Goal: Information Seeking & Learning: Check status

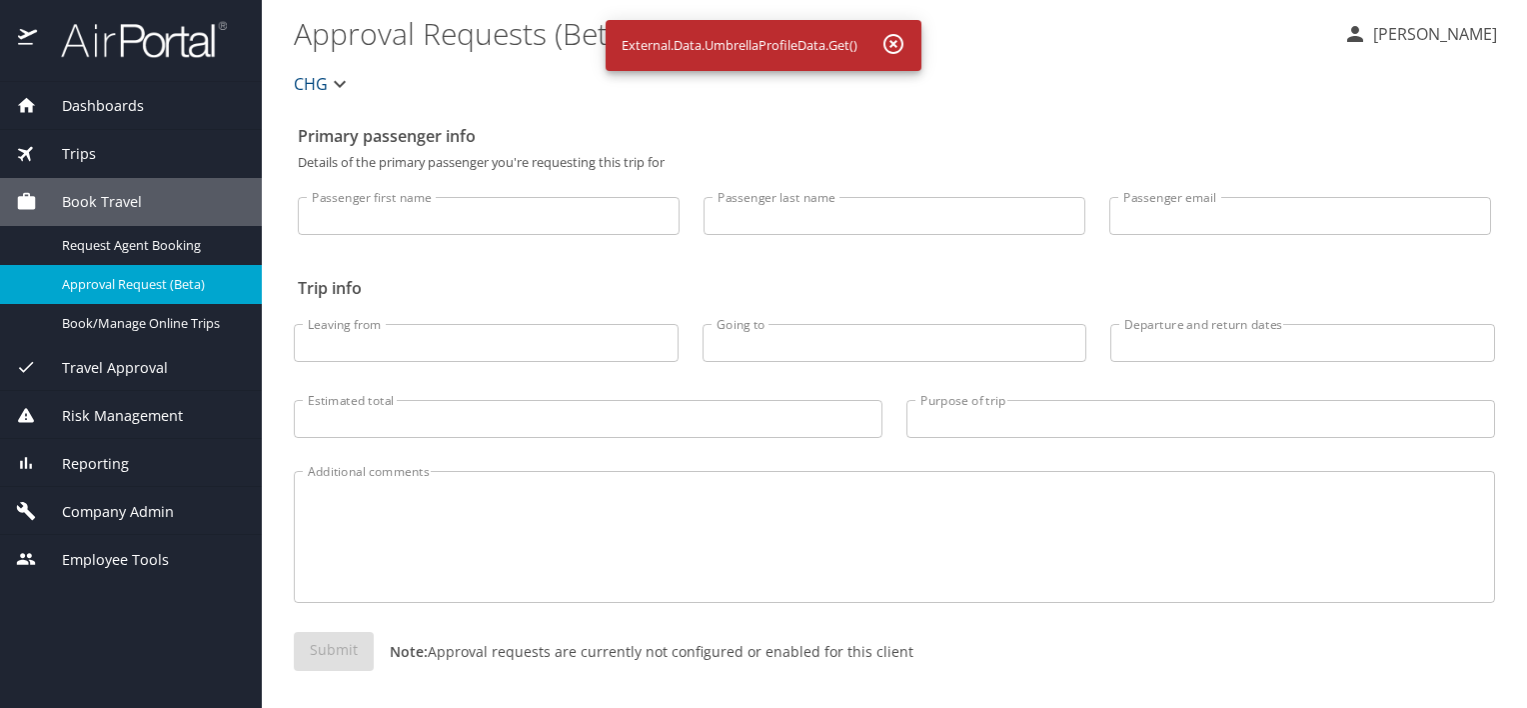
click at [120, 113] on span "Dashboards" at bounding box center [90, 106] width 107 height 22
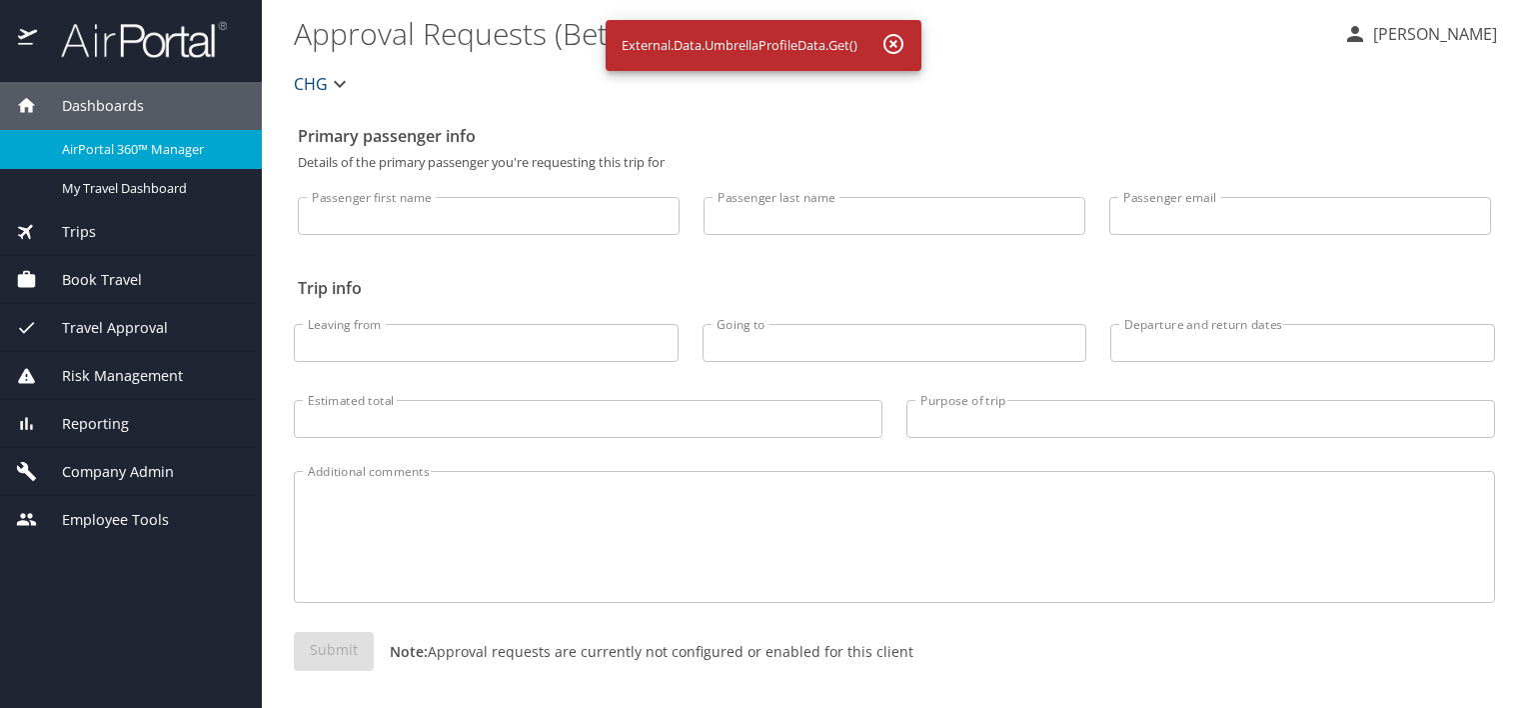
click at [100, 144] on span "AirPortal 360™ Manager" at bounding box center [150, 149] width 176 height 19
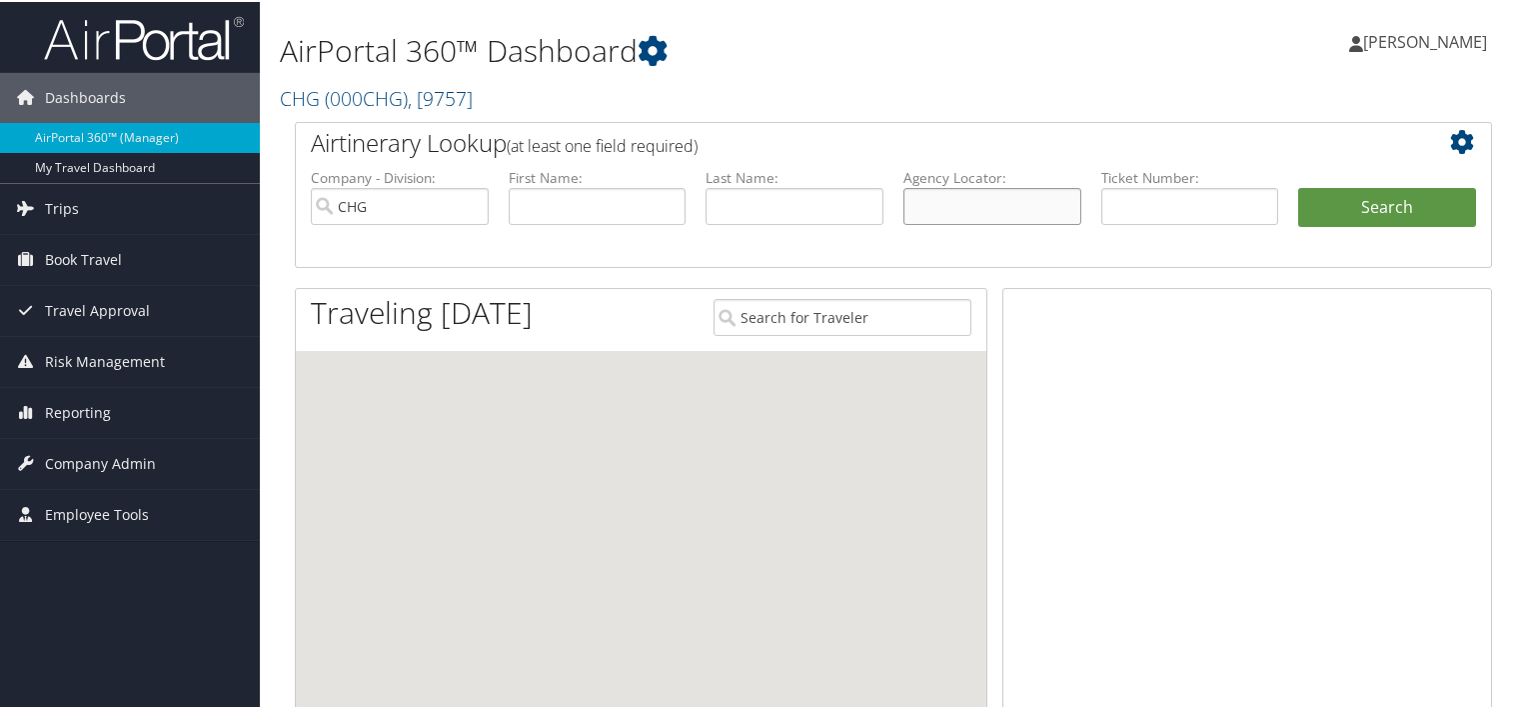
click at [987, 203] on input "text" at bounding box center [992, 204] width 178 height 37
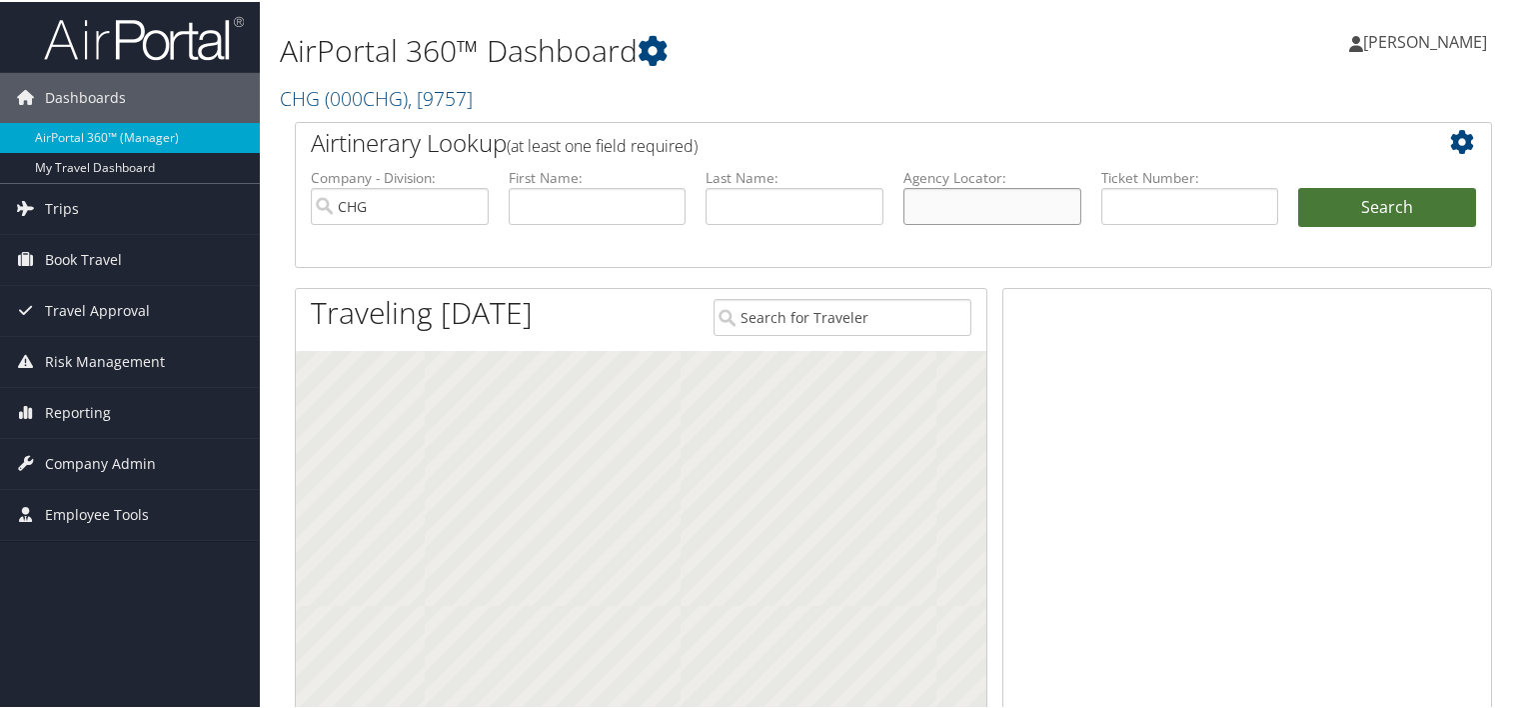
paste input "CBTHGO"
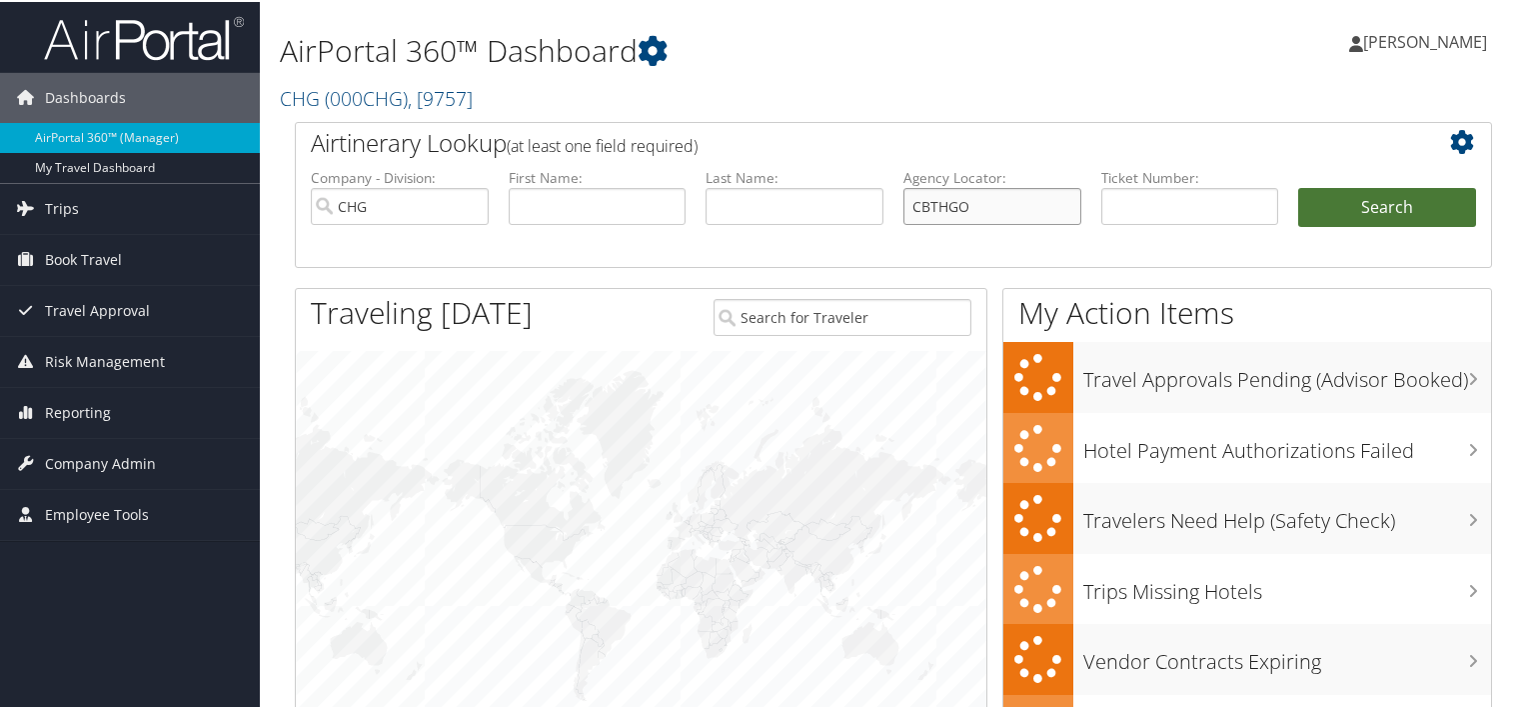
type input "CBTHGO"
click at [1406, 214] on button "Search" at bounding box center [1387, 206] width 178 height 40
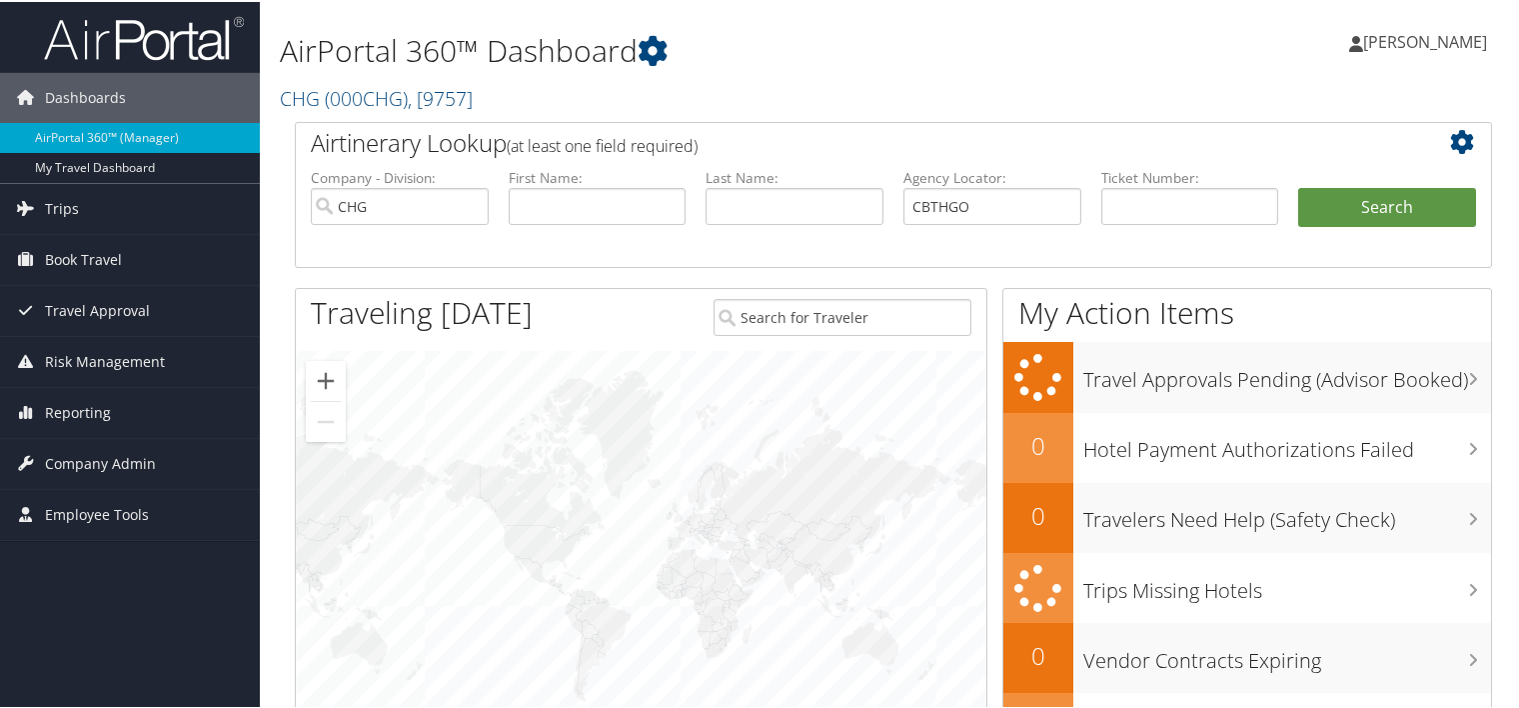
click at [1250, 111] on div "AirPortal 360™ Dashboard CHG ( 000CHG ) , [ 9757 ] CHG, [9757] CompHealth, [490…" at bounding box center [893, 60] width 1267 height 120
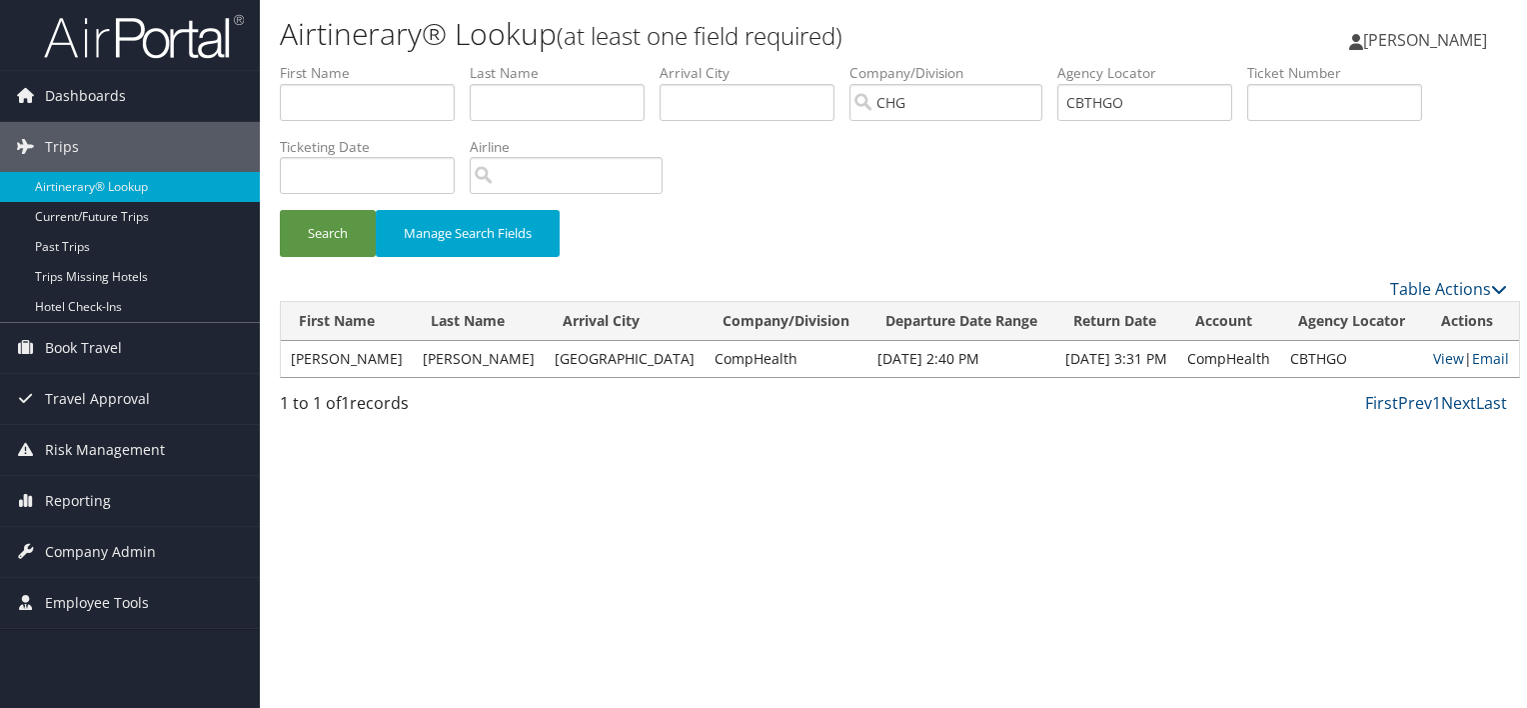
click at [1097, 508] on div "Airtinerary® Lookup (at least one field required) Luke Perry Luke Perry My Sett…" at bounding box center [893, 354] width 1267 height 708
click at [1433, 364] on link "View" at bounding box center [1448, 358] width 31 height 19
click at [1096, 95] on input "CBTHGO" at bounding box center [1144, 102] width 175 height 37
paste input "ADYJZB"
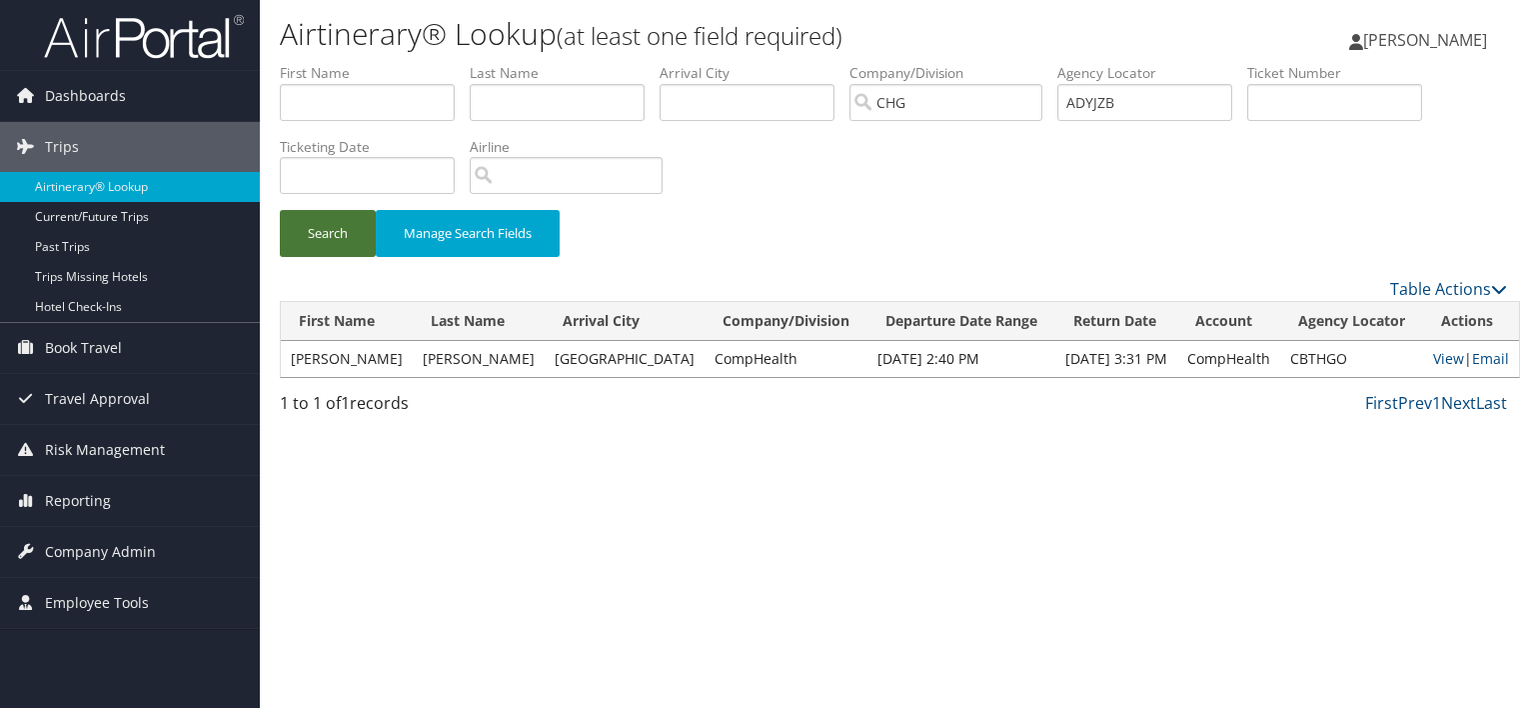
click at [326, 245] on button "Search" at bounding box center [328, 233] width 96 height 47
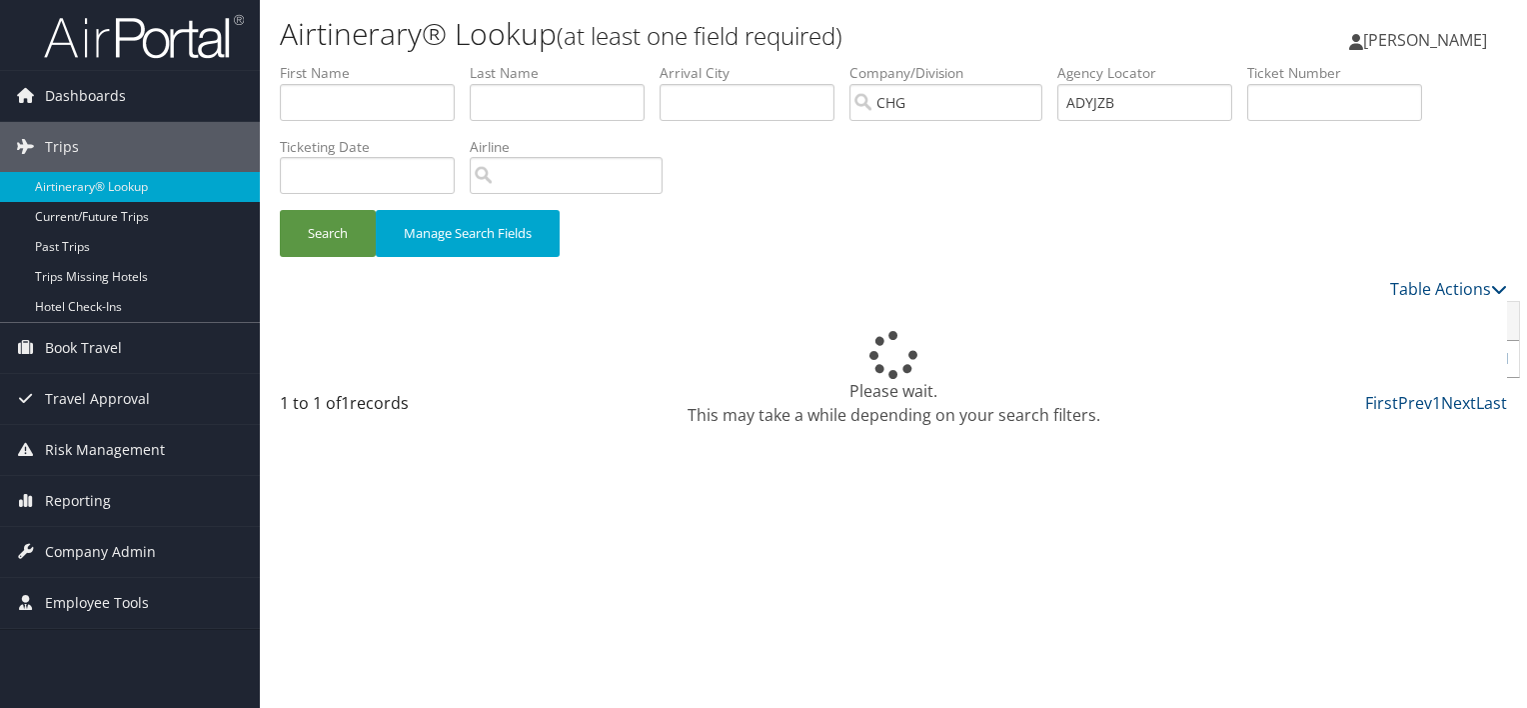
click at [831, 224] on div "Search Manage Search Fields" at bounding box center [893, 243] width 1257 height 67
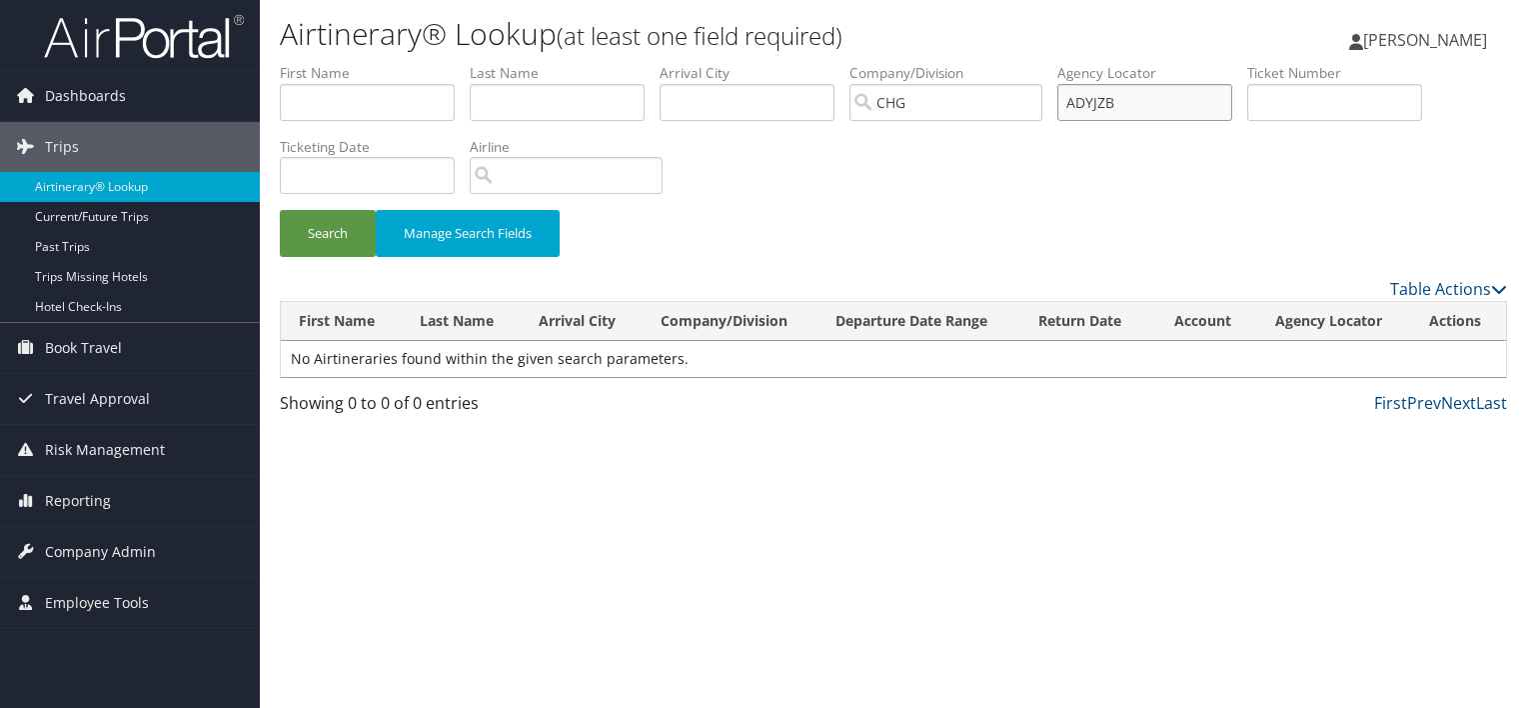
click at [1103, 106] on input "ADYJZB" at bounding box center [1144, 102] width 175 height 37
click at [280, 210] on button "Search" at bounding box center [328, 233] width 96 height 47
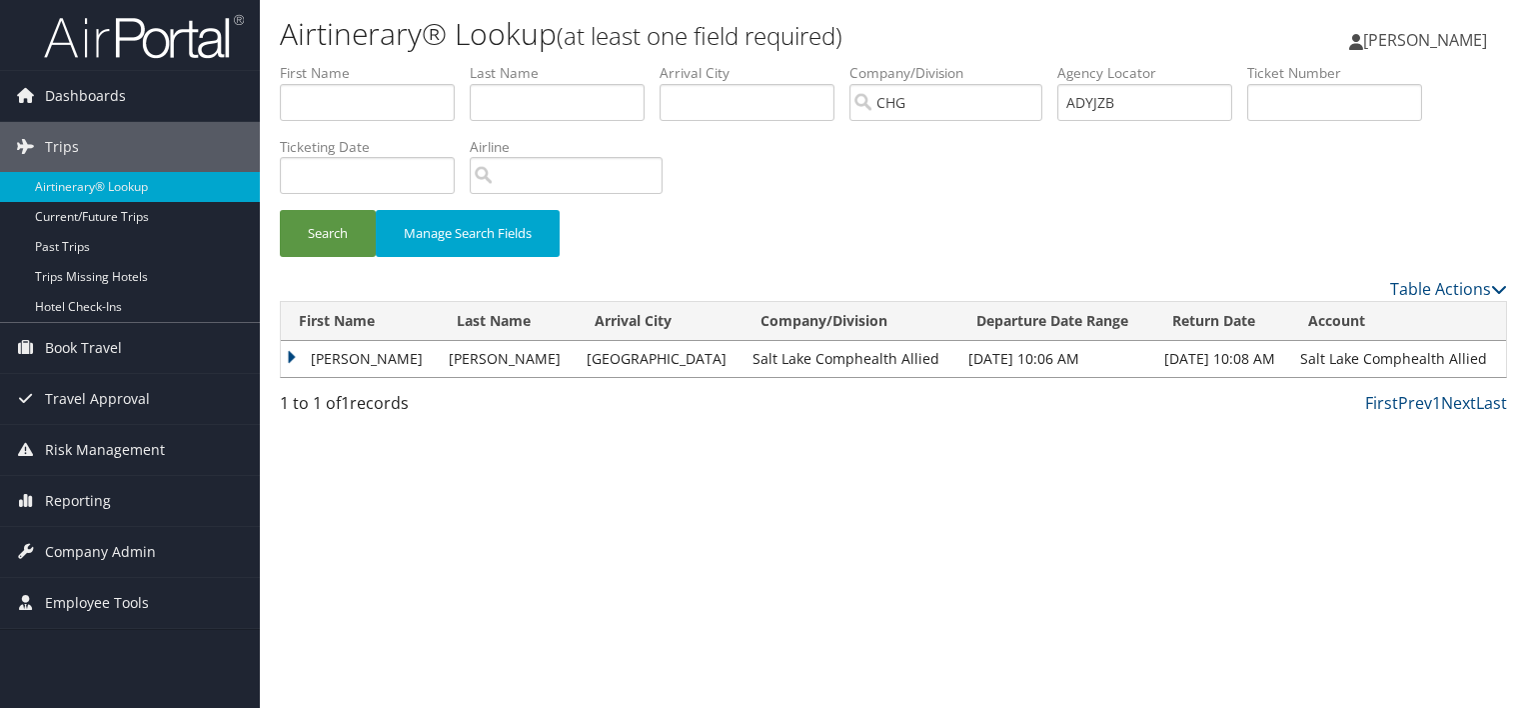
click at [291, 358] on td "Lisa" at bounding box center [360, 359] width 158 height 36
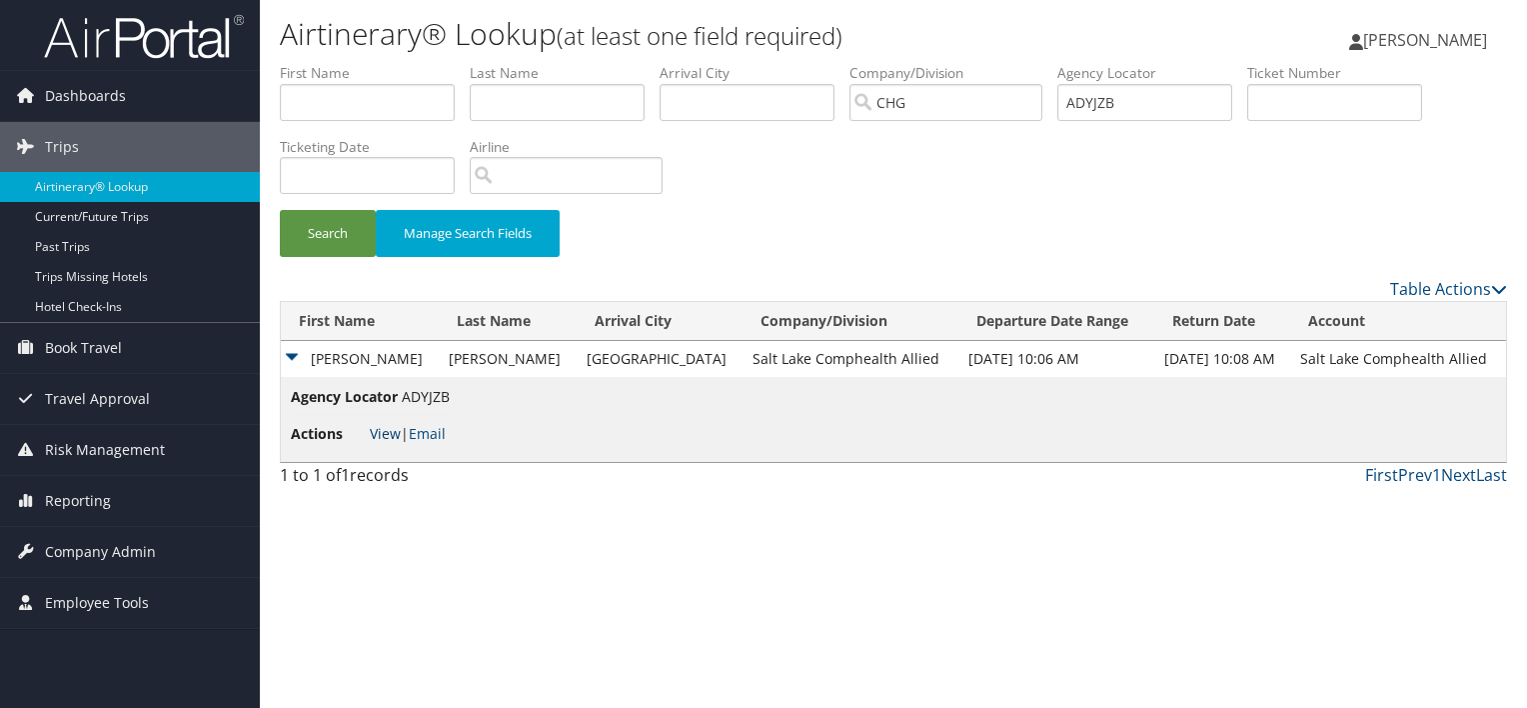
click at [382, 439] on link "View" at bounding box center [385, 433] width 31 height 19
click at [1091, 98] on input "ADYJZB" at bounding box center [1144, 102] width 175 height 37
paste input "QPASMX"
click at [920, 240] on div "Search Manage Search Fields" at bounding box center [893, 243] width 1257 height 67
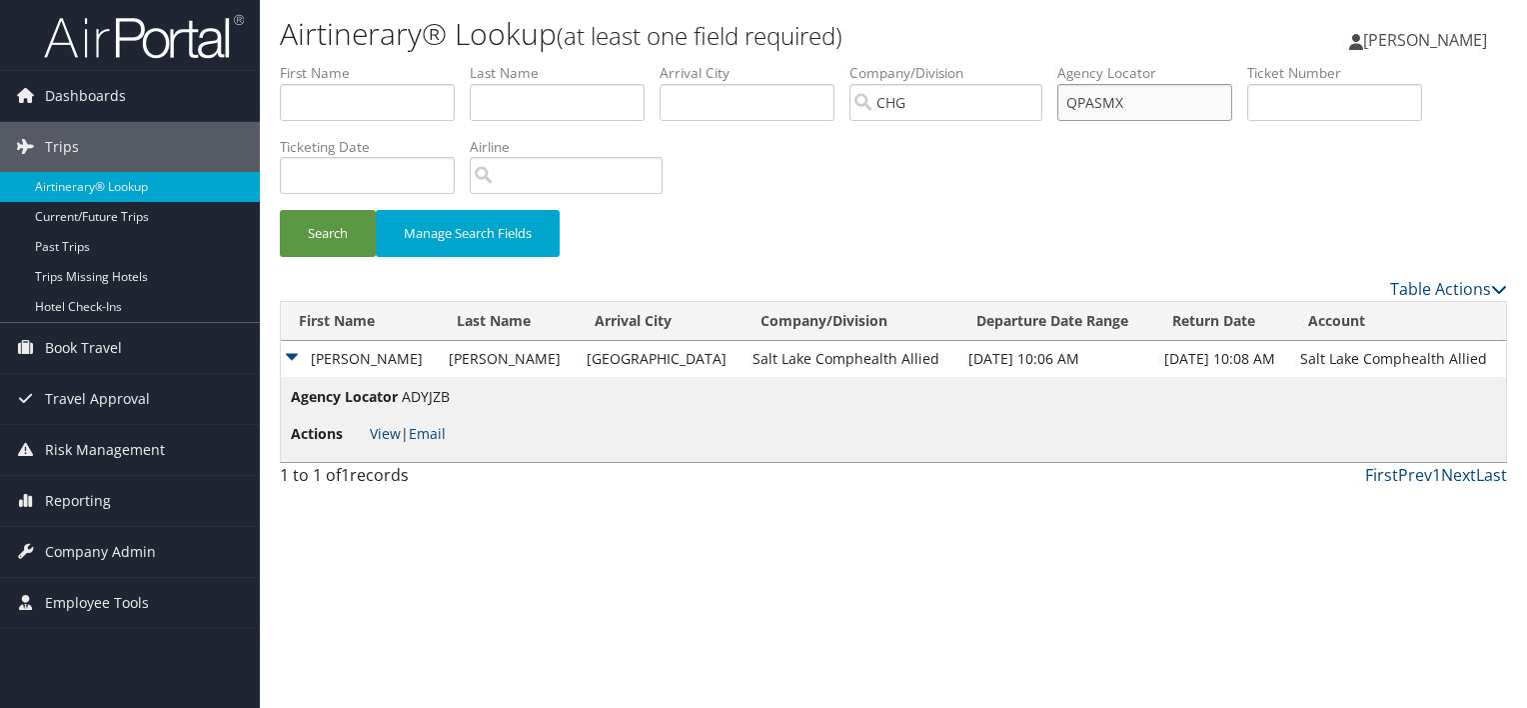
click at [1112, 96] on input "QPASMX" at bounding box center [1144, 102] width 175 height 37
click at [935, 218] on div "Search Manage Search Fields" at bounding box center [893, 243] width 1257 height 67
click at [319, 249] on button "Search" at bounding box center [328, 233] width 96 height 47
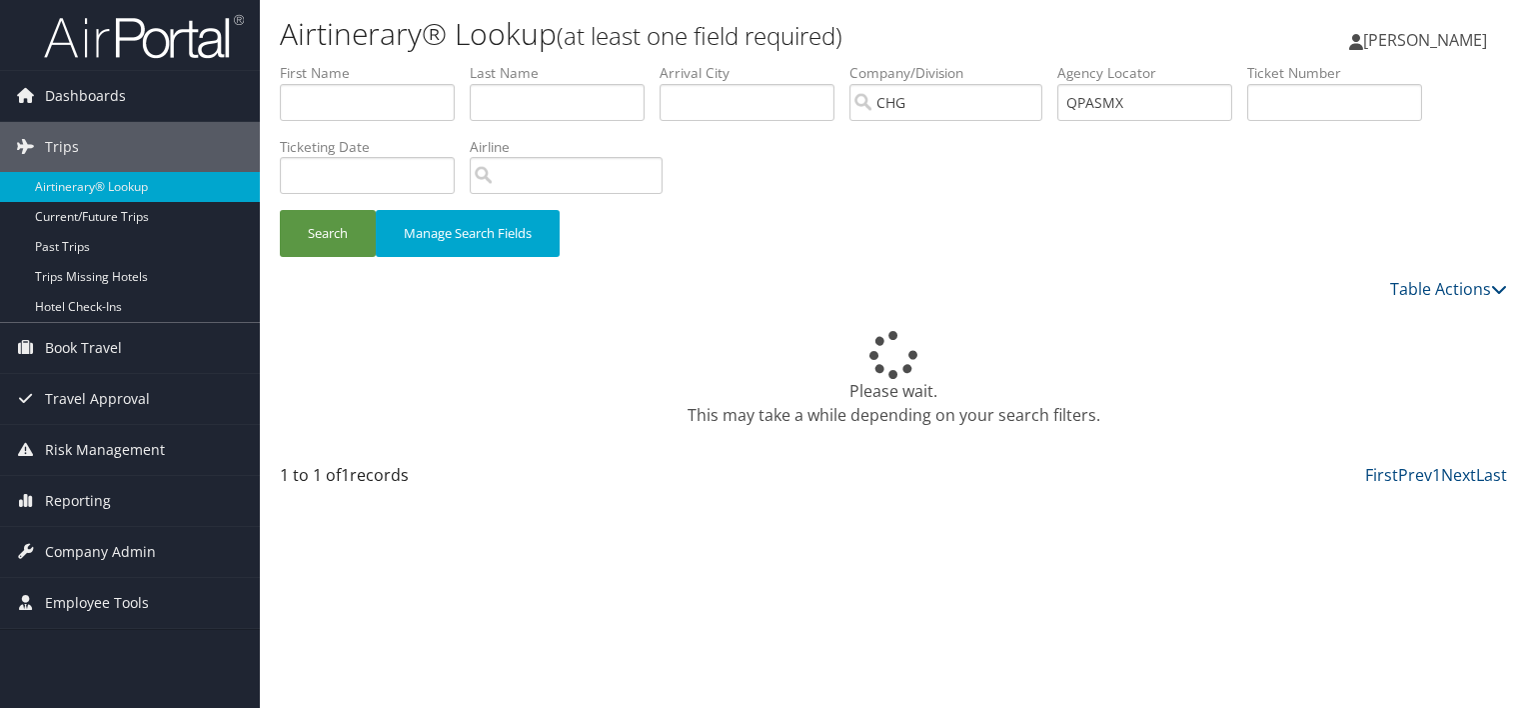
click at [937, 220] on div "Search Manage Search Fields" at bounding box center [893, 243] width 1257 height 67
click at [941, 220] on div "Search Manage Search Fields" at bounding box center [893, 243] width 1257 height 67
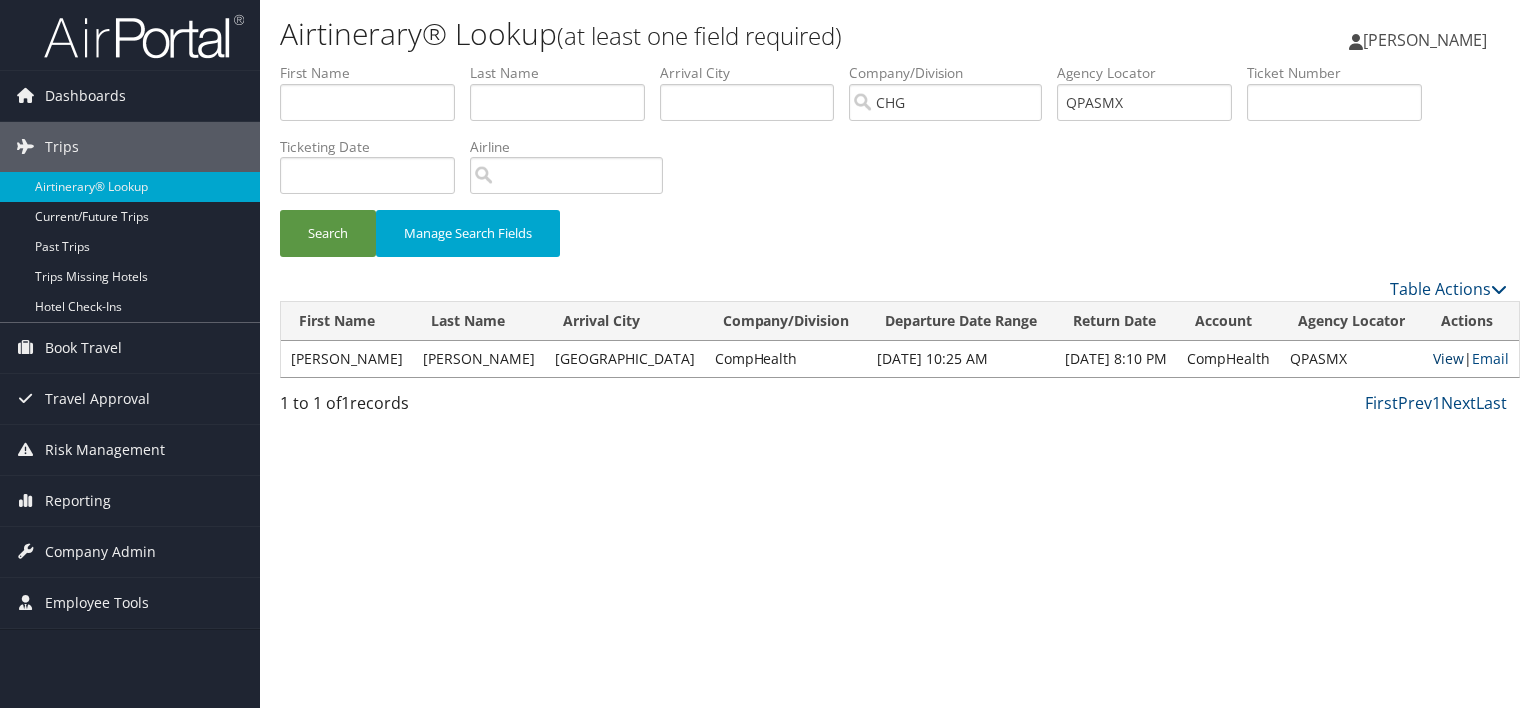
click at [1433, 360] on link "View" at bounding box center [1448, 358] width 31 height 19
click at [1086, 107] on input "QPASMX" at bounding box center [1144, 102] width 175 height 37
paste input "DKARBA"
click at [291, 234] on button "Search" at bounding box center [328, 233] width 96 height 47
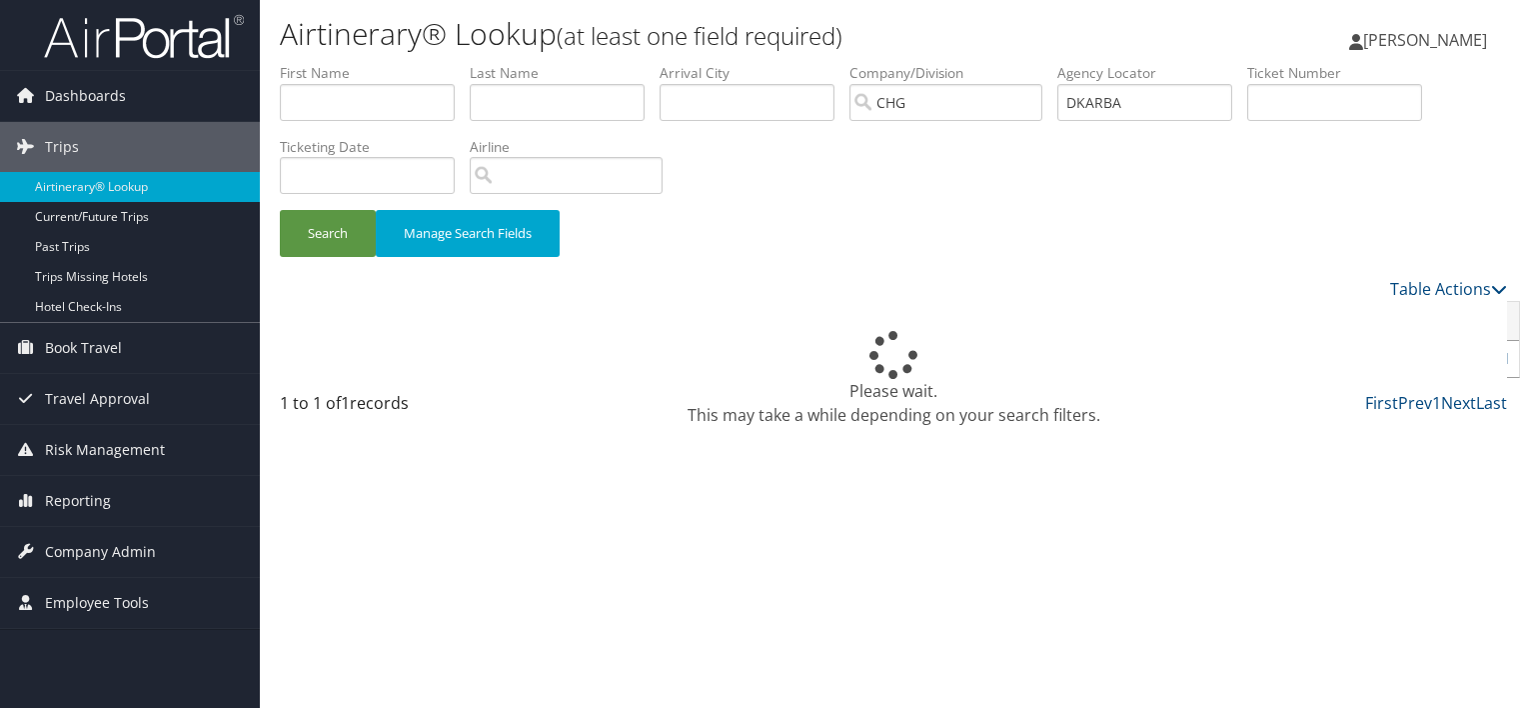
click at [892, 205] on div "Search Manage Search Fields" at bounding box center [893, 170] width 1257 height 214
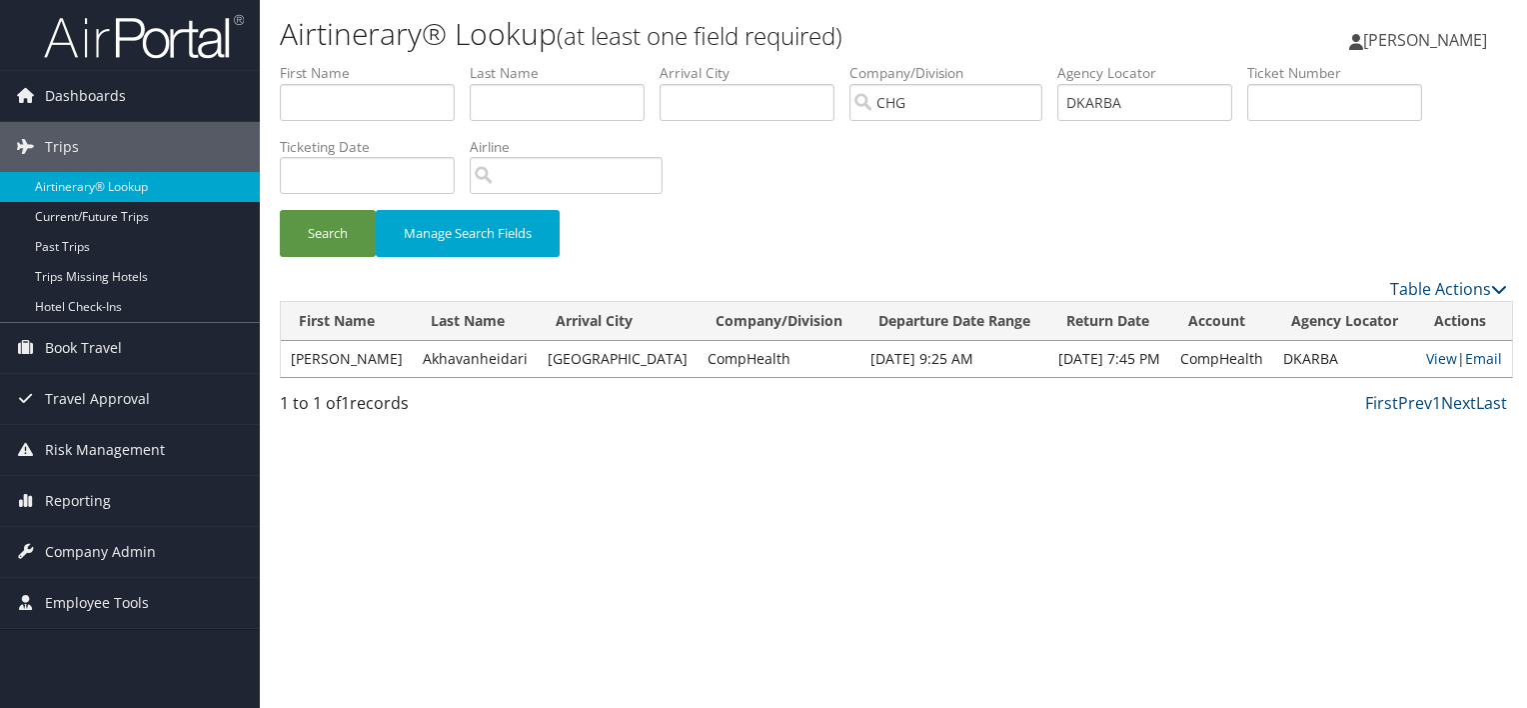
click at [825, 491] on div "Airtinerary® Lookup (at least one field required) Luke Perry Luke Perry My Sett…" at bounding box center [893, 354] width 1267 height 708
click at [1427, 358] on link "View" at bounding box center [1441, 358] width 31 height 19
click at [1111, 100] on input "DKARBA" at bounding box center [1144, 102] width 175 height 37
paste input "NGJWXW"
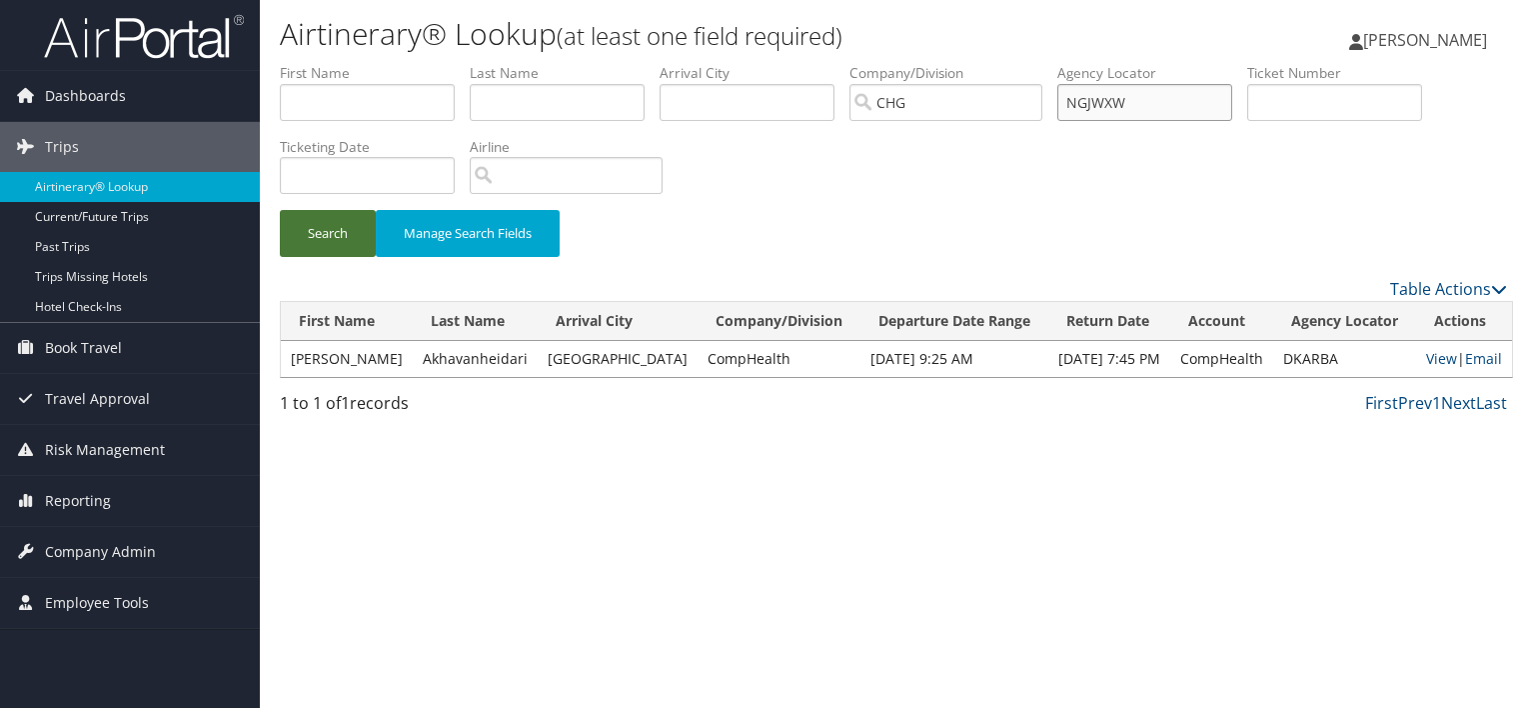
type input "NGJWXW"
click at [310, 223] on button "Search" at bounding box center [328, 233] width 96 height 47
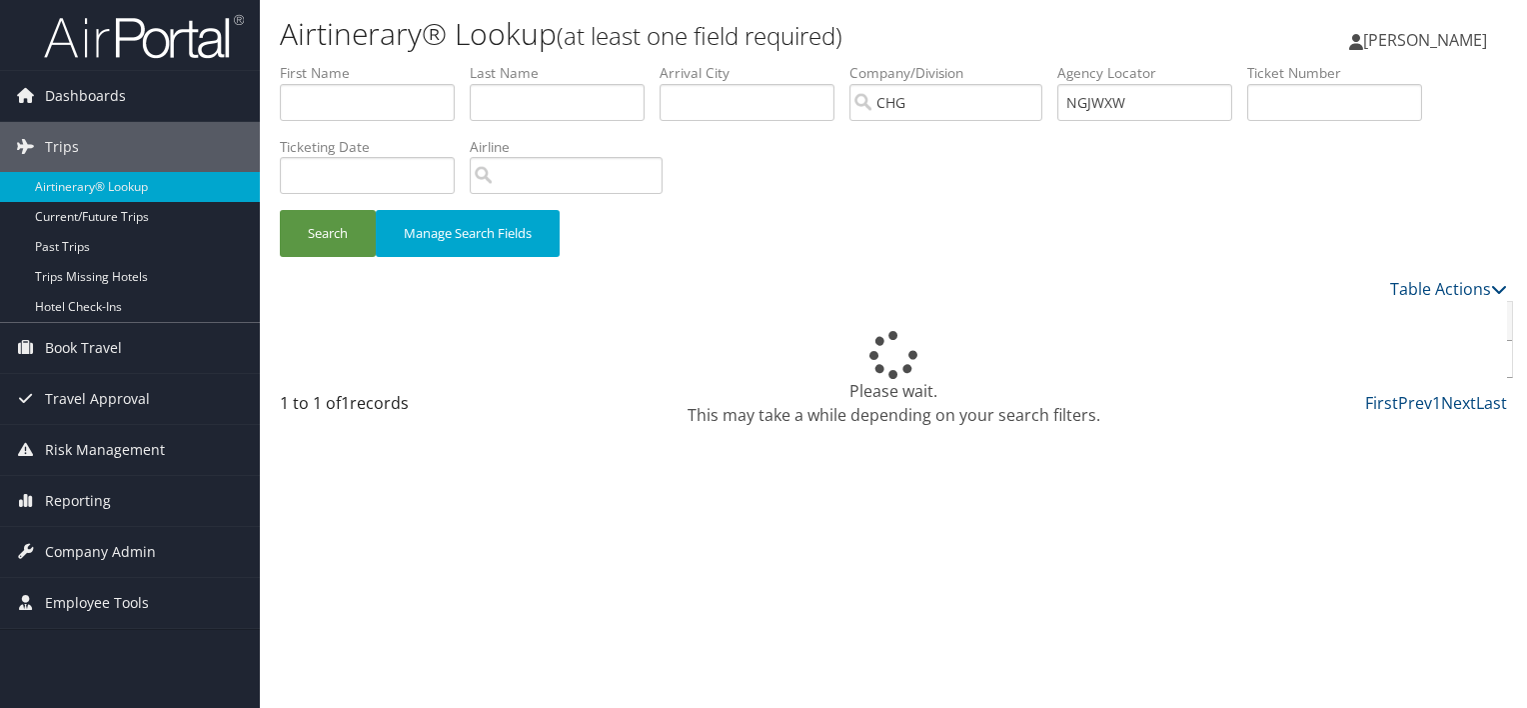
click at [964, 196] on div "Search Manage Search Fields" at bounding box center [893, 170] width 1257 height 214
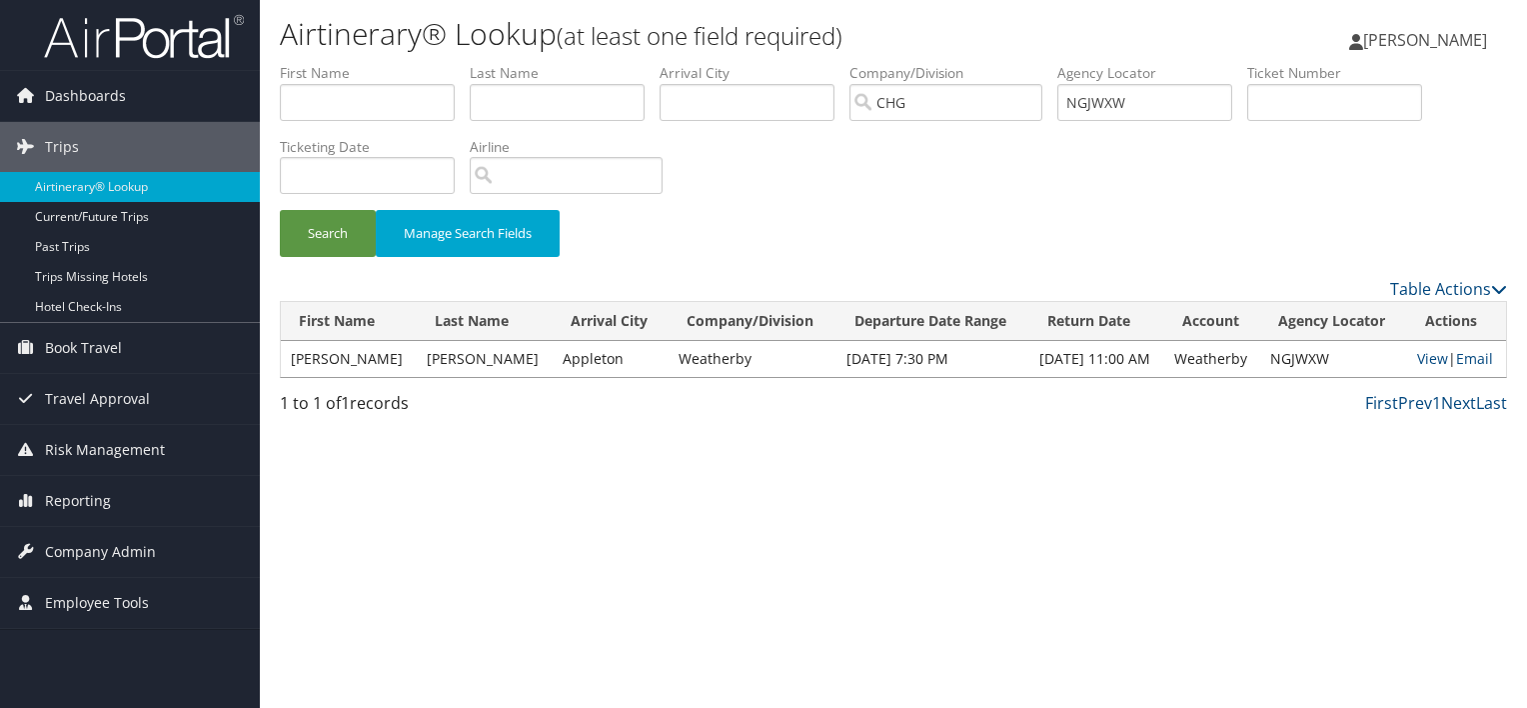
click at [996, 200] on div "Search Manage Search Fields" at bounding box center [893, 170] width 1257 height 214
click at [1431, 354] on link "View" at bounding box center [1432, 358] width 31 height 19
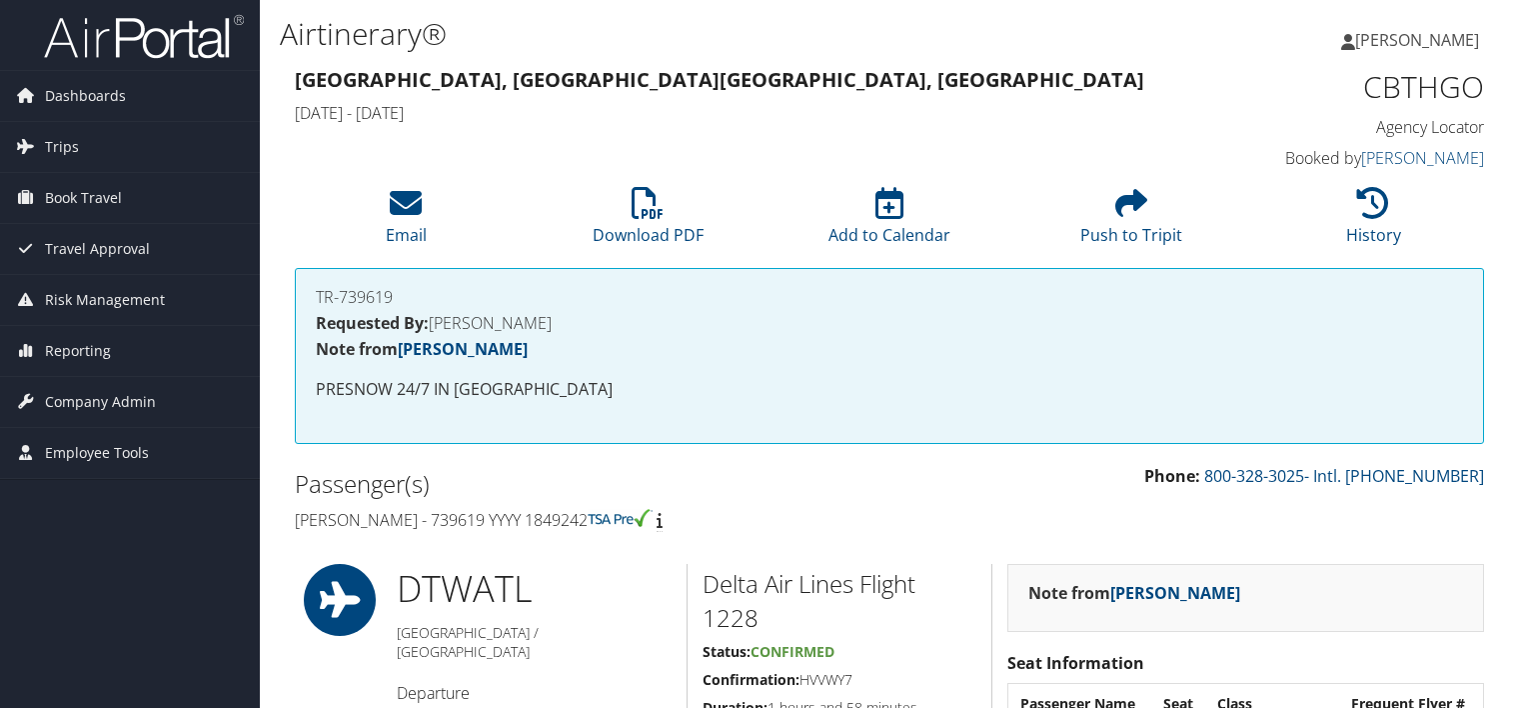
scroll to position [1523, 0]
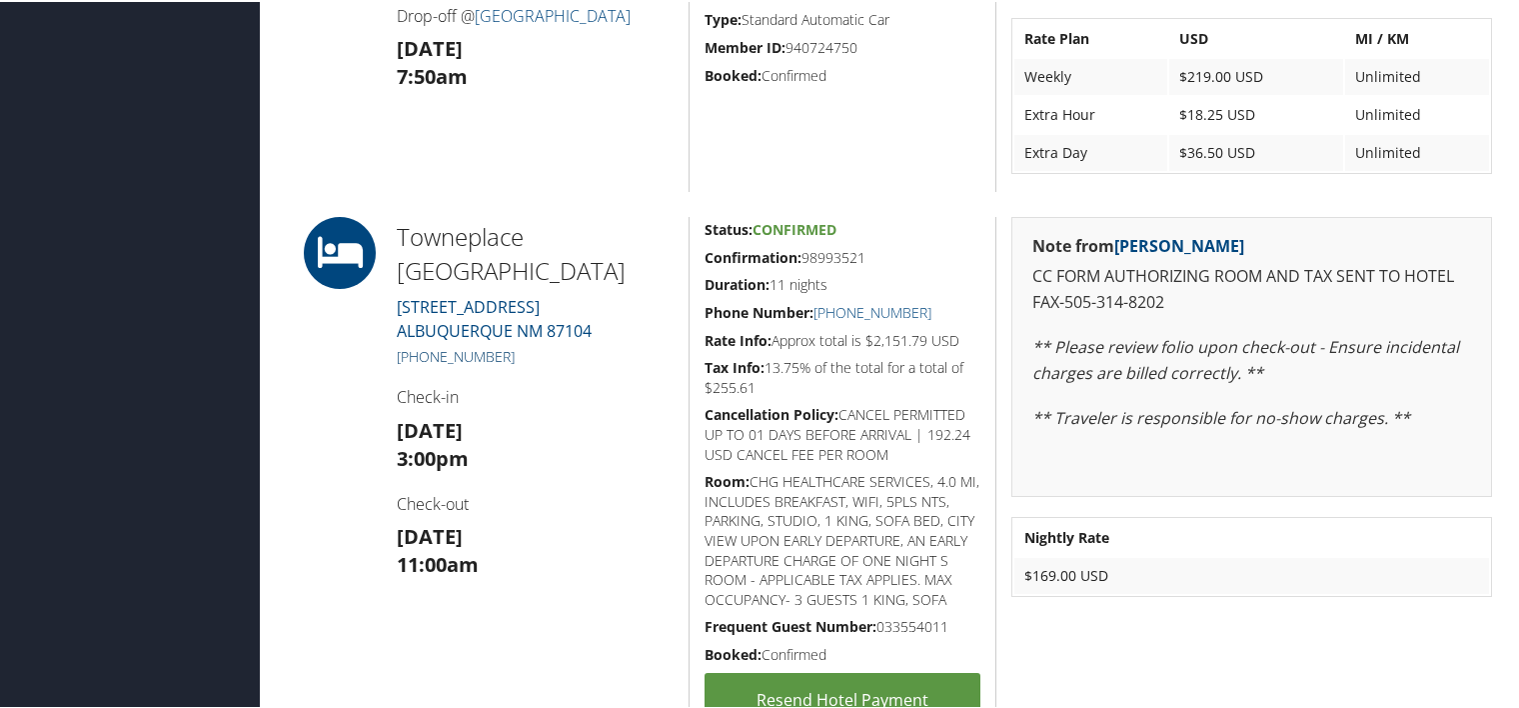
drag, startPoint x: 524, startPoint y: 356, endPoint x: 416, endPoint y: 352, distance: 108.0
click at [416, 352] on h5 "+1 (505) 314-8201" at bounding box center [535, 355] width 277 height 20
copy link "(505) 314-8201"
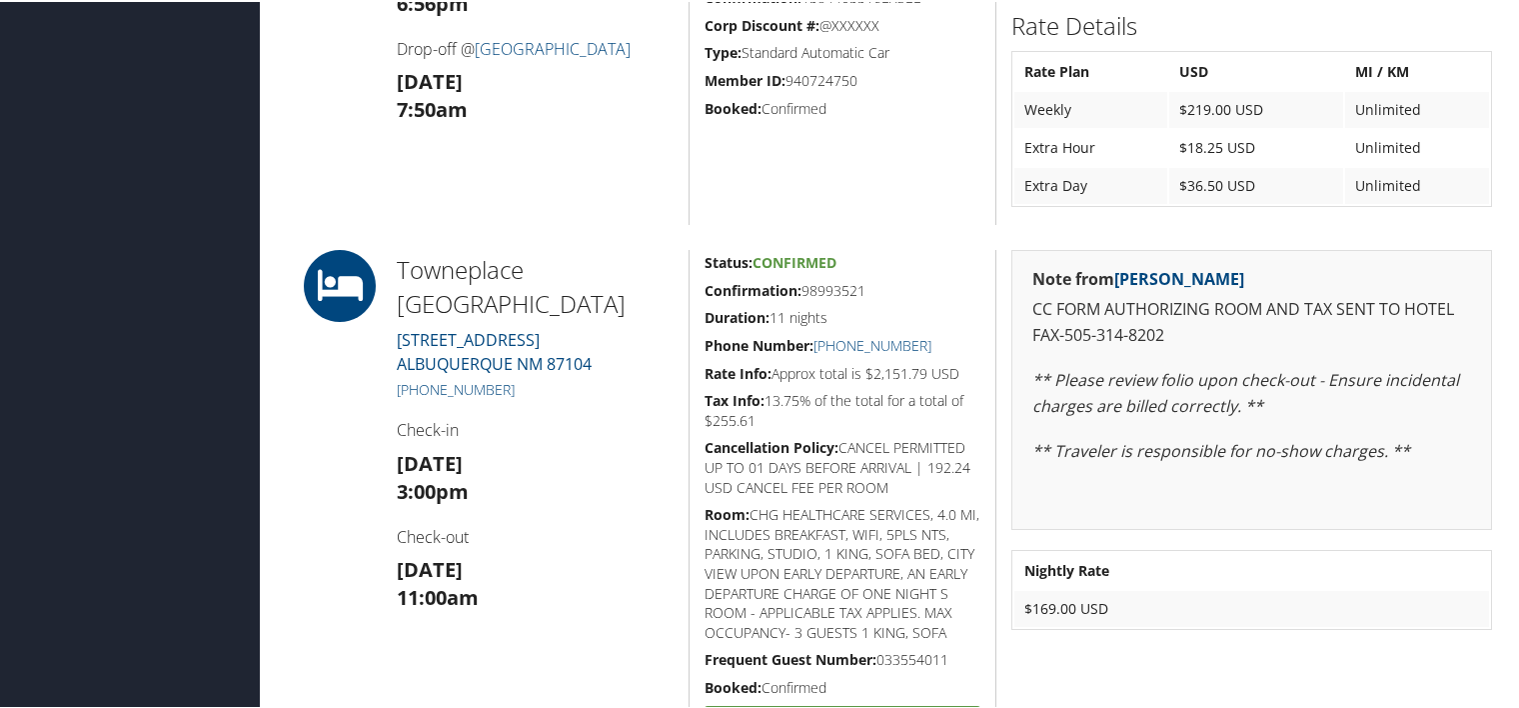
scroll to position [1499, 0]
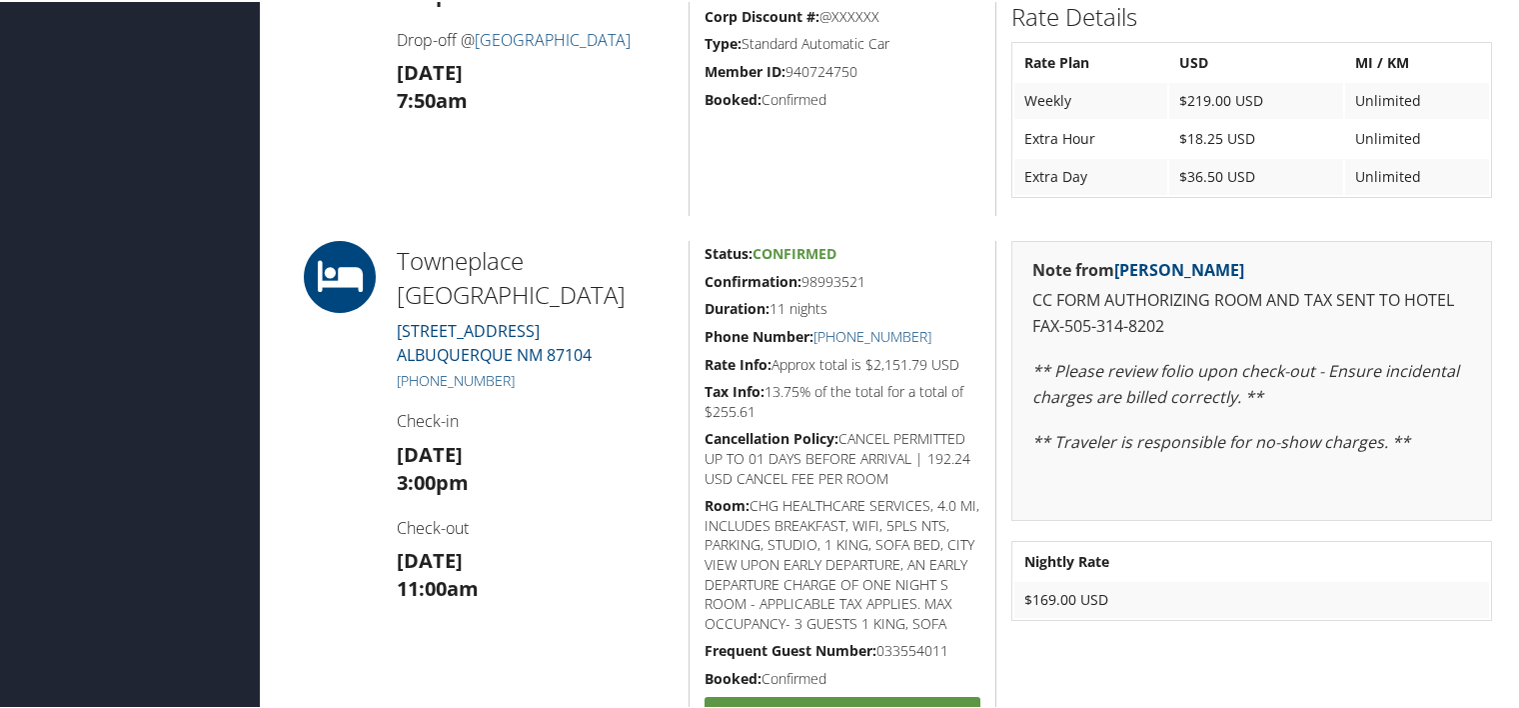
drag, startPoint x: 626, startPoint y: 426, endPoint x: 606, endPoint y: 415, distance: 22.8
click at [626, 426] on h4 "Check-in" at bounding box center [535, 419] width 277 height 22
drag, startPoint x: 526, startPoint y: 370, endPoint x: 417, endPoint y: 376, distance: 109.1
click at [417, 376] on h5 "+1 (505) 314-8201" at bounding box center [535, 379] width 277 height 20
copy link "(505) 314-8201"
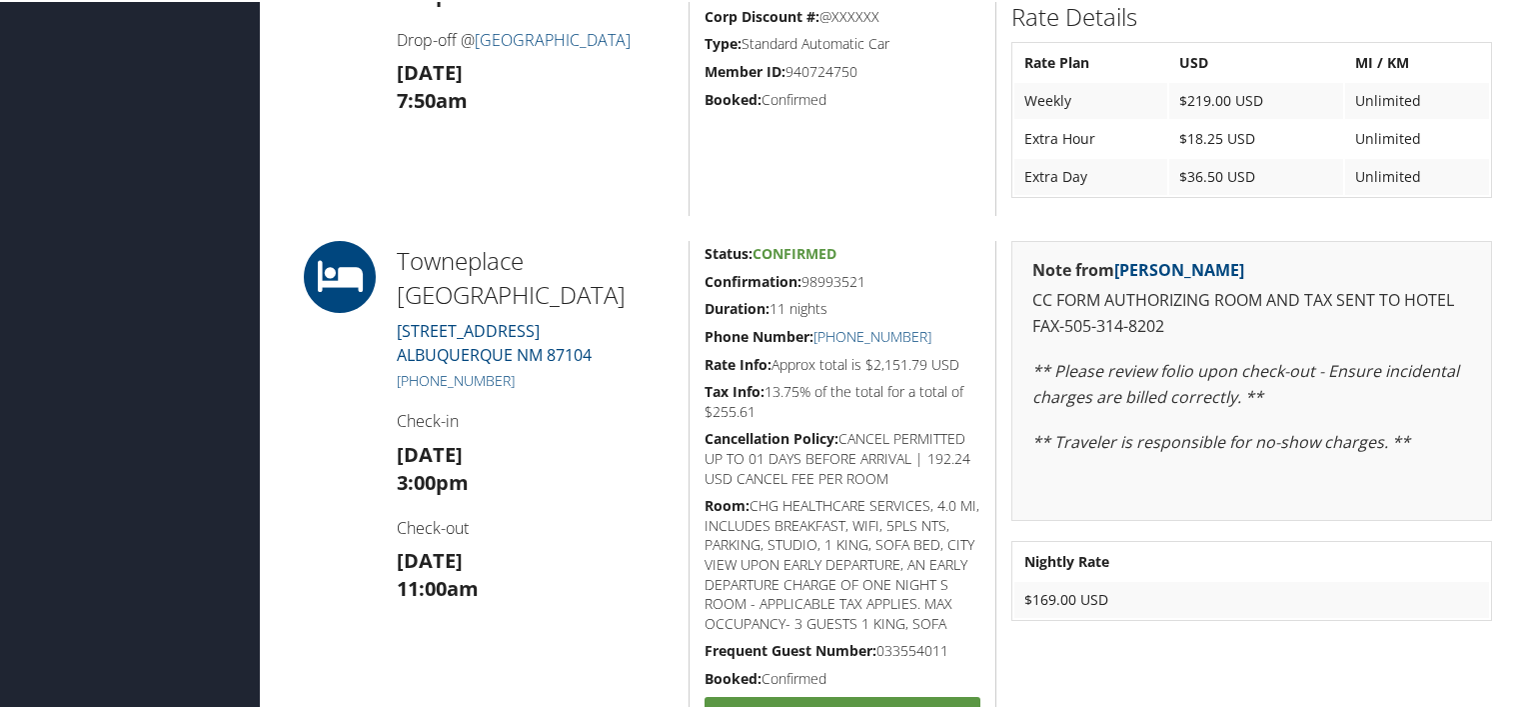
click at [752, 483] on h5 "Cancellation Policy: CANCEL PERMITTED UP TO 01 DAYS BEFORE ARRIVAL | 192.24 USD…" at bounding box center [843, 456] width 276 height 59
drag, startPoint x: 649, startPoint y: 289, endPoint x: 396, endPoint y: 260, distance: 254.5
click at [397, 260] on h2 "Towneplace Albuquerque Old Town" at bounding box center [535, 275] width 277 height 67
copy h2 "Towneplace Albuquerque Old Town"
drag, startPoint x: 886, startPoint y: 277, endPoint x: 699, endPoint y: 280, distance: 187.9
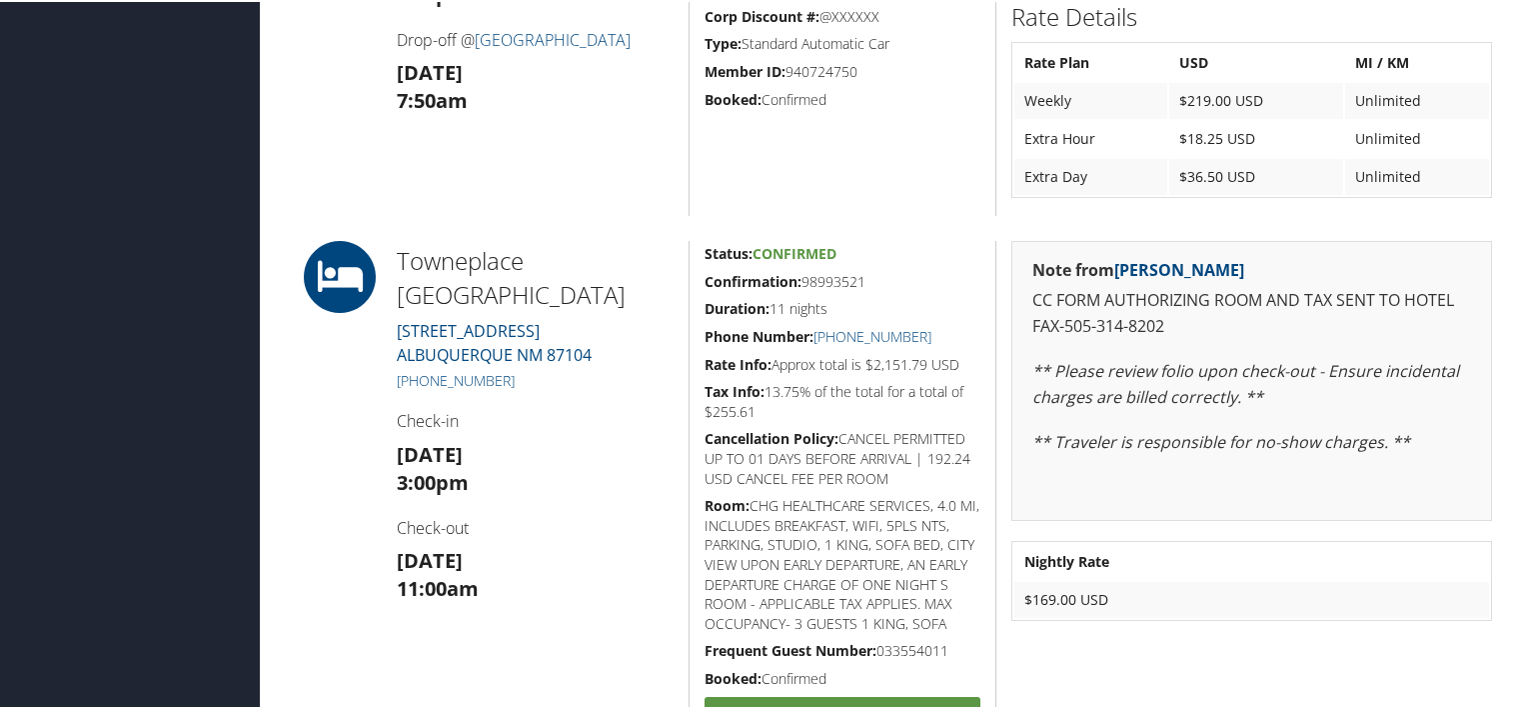
click at [699, 280] on div "Status: Confirmed Confirmation: 98993521 Duration: 11 nights Phone Number: +1 (…" at bounding box center [842, 525] width 307 height 572
copy h5 "Confirmation: 98993521"
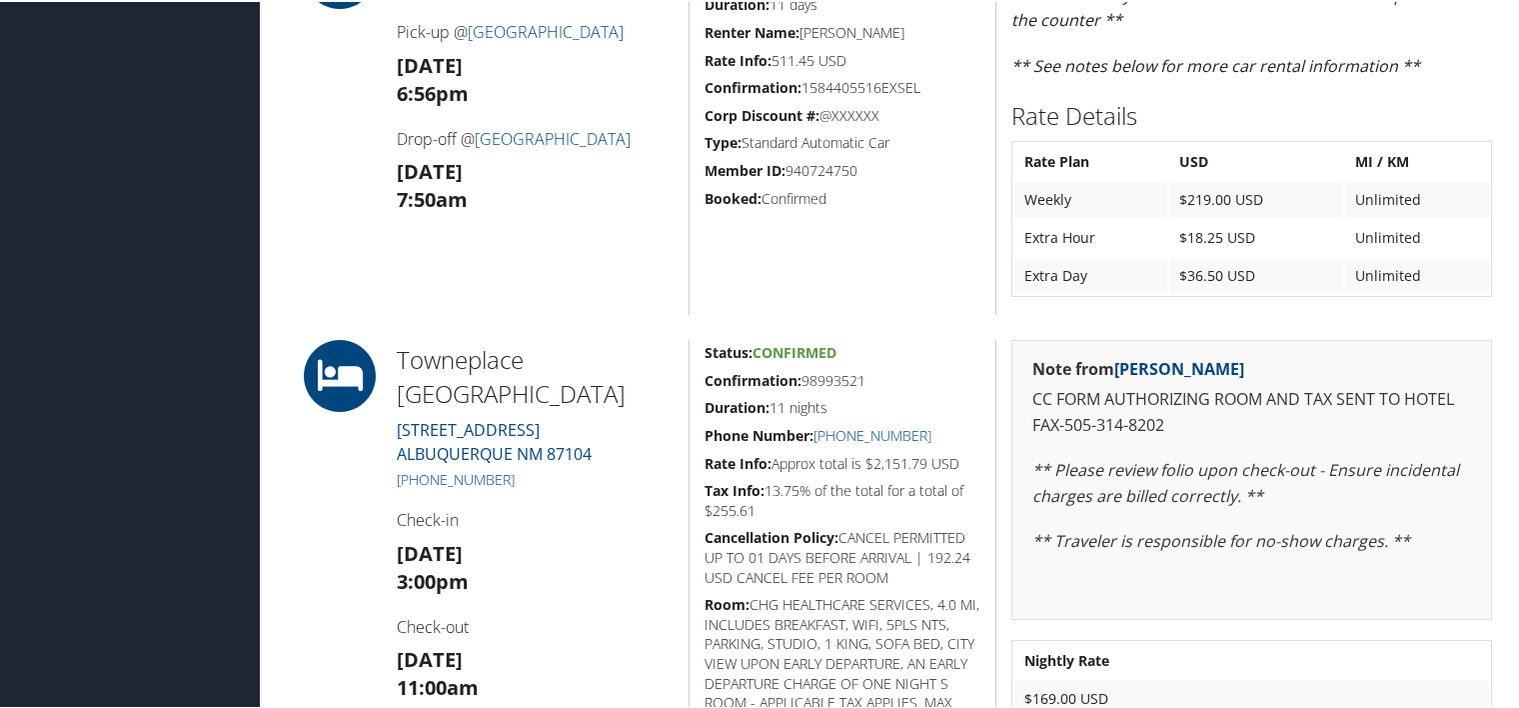
scroll to position [1299, 0]
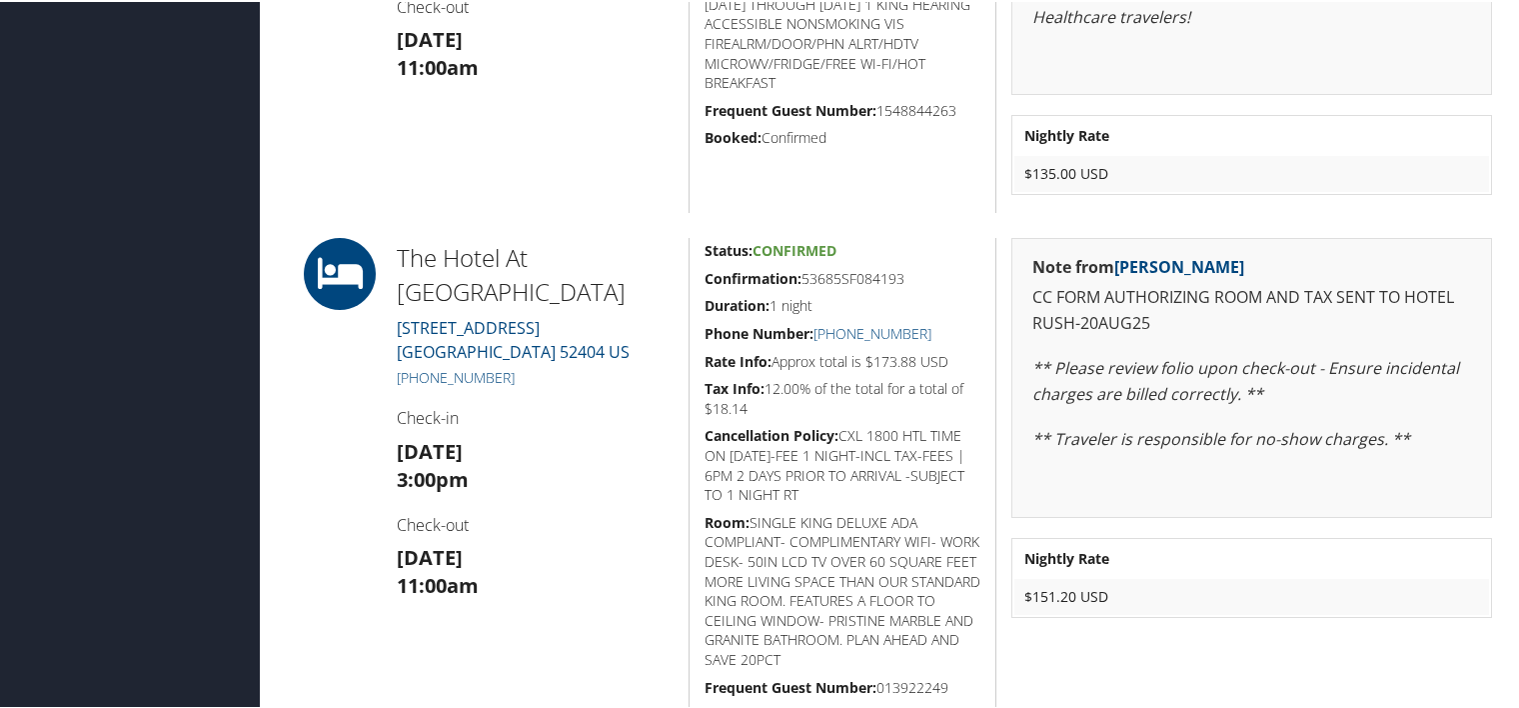
scroll to position [1622, 0]
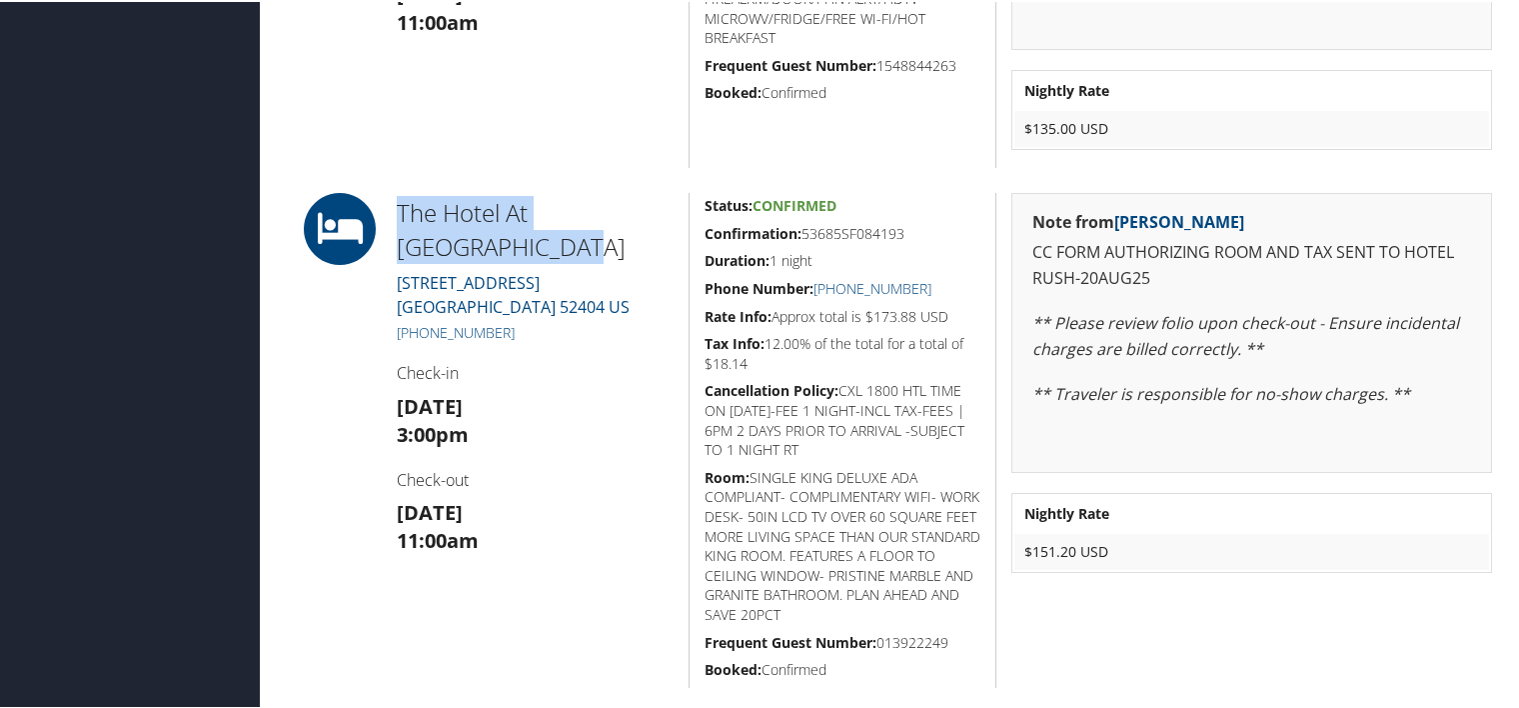
drag, startPoint x: 485, startPoint y: 240, endPoint x: 393, endPoint y: 199, distance: 100.7
click at [393, 199] on div "The Hotel At Kirkwood Center 7725 Kirkwood Blvd SW Cedar Rapids IA 52404 US +1 …" at bounding box center [535, 438] width 307 height 495
copy h2 "The Hotel At Kirkwood Center"
drag, startPoint x: 870, startPoint y: 227, endPoint x: 700, endPoint y: 226, distance: 170.9
click at [700, 226] on div "Status: Confirmed Confirmation: 53685SF084193 Duration: 1 night Phone Number: +…" at bounding box center [842, 438] width 307 height 495
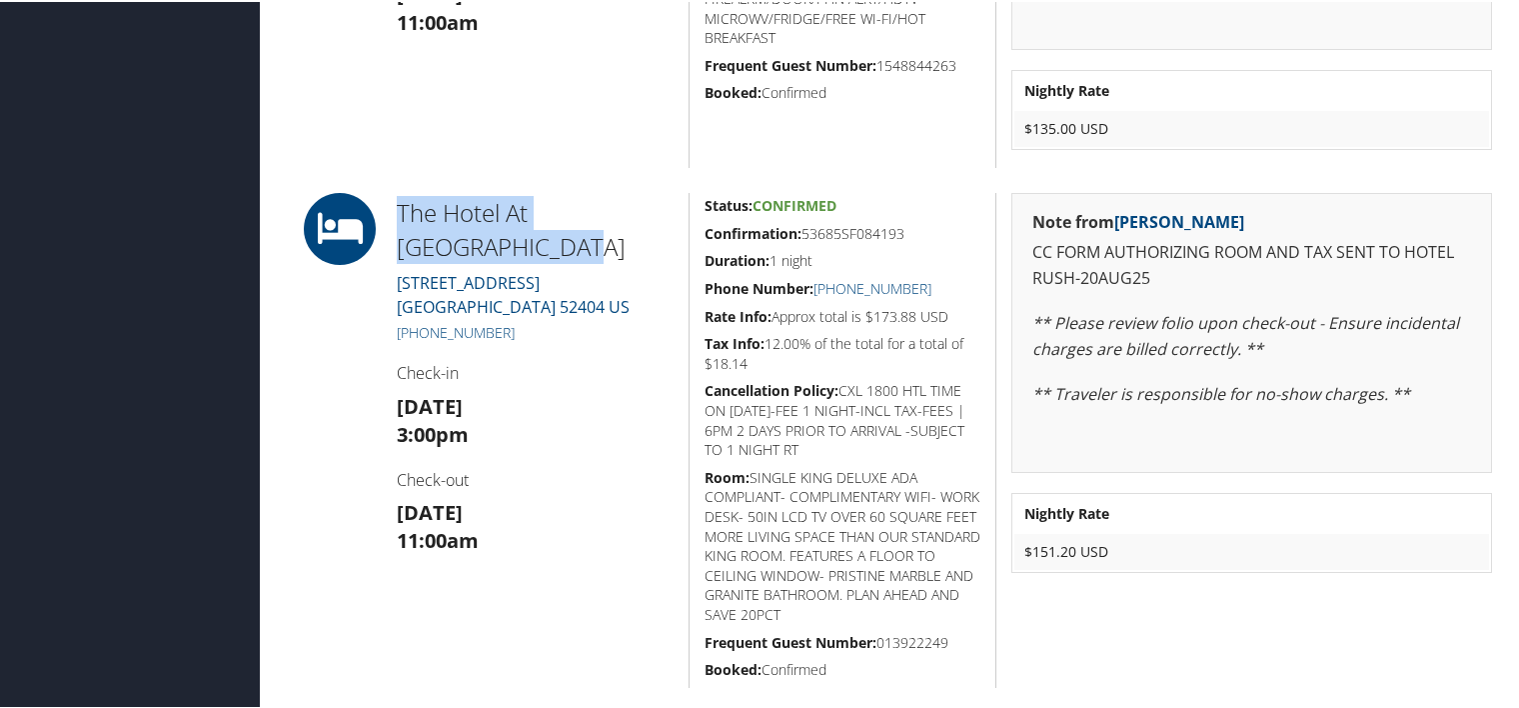
copy h5 "Confirmation: 53685SF084193"
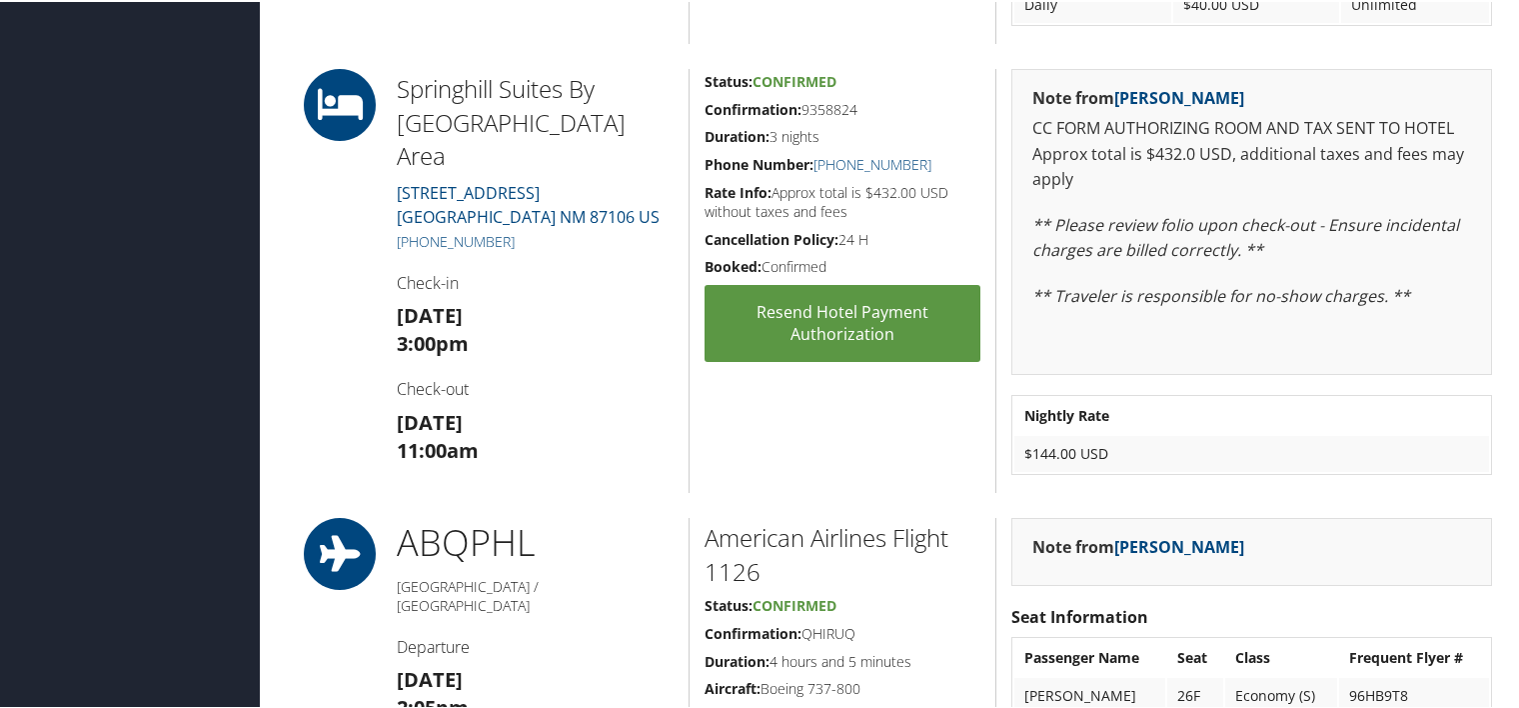
scroll to position [1223, 0]
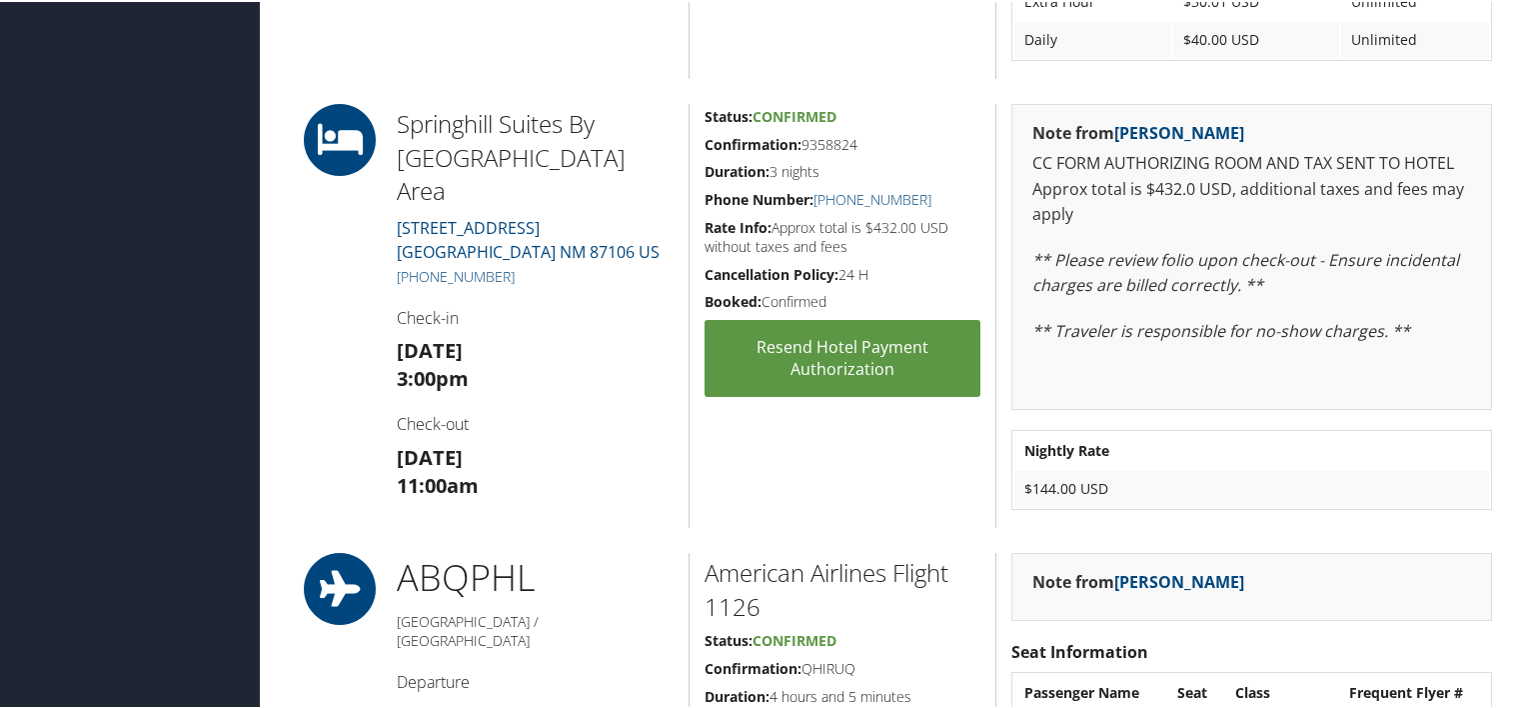
drag, startPoint x: 885, startPoint y: 141, endPoint x: 695, endPoint y: 146, distance: 191.0
click at [695, 146] on div "Status: Confirmed Confirmation: 9358824 Duration: 3 nights Phone Number: [PHONE…" at bounding box center [842, 314] width 307 height 424
copy h5 "Confirmation: 9358824"
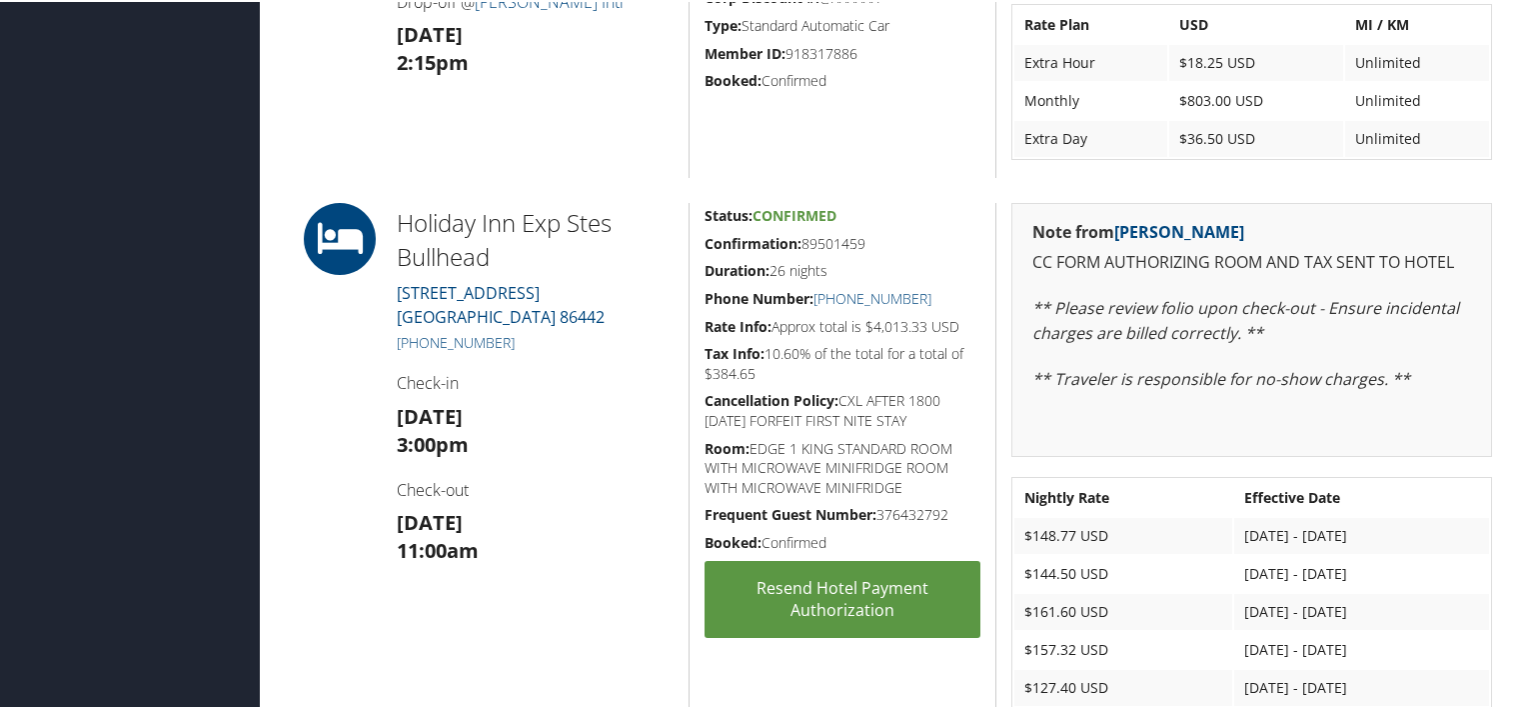
scroll to position [1123, 0]
drag, startPoint x: 891, startPoint y: 238, endPoint x: 702, endPoint y: 241, distance: 189.9
click at [705, 241] on h5 "Confirmation: 89501459" at bounding box center [843, 243] width 276 height 20
copy h5 "Confirmation: 89501459"
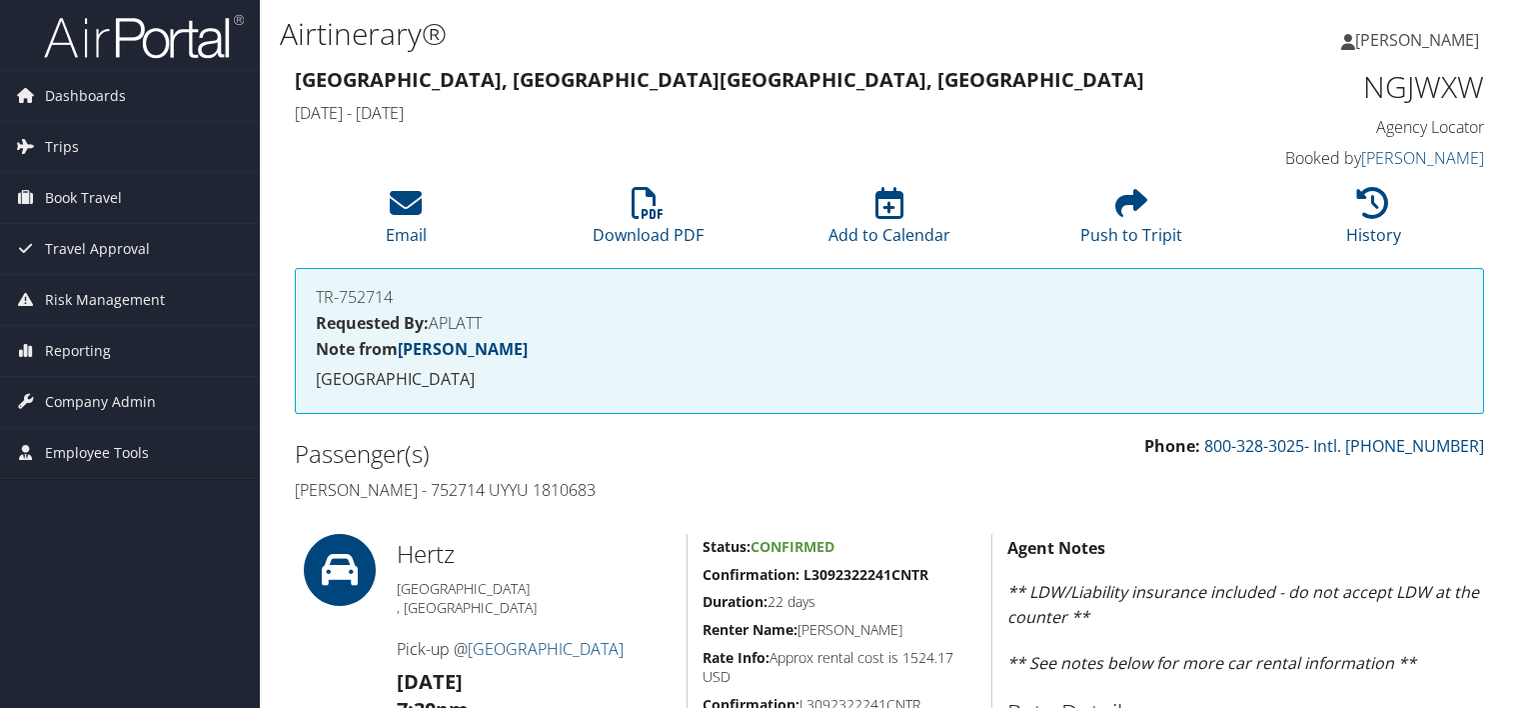
scroll to position [728, 0]
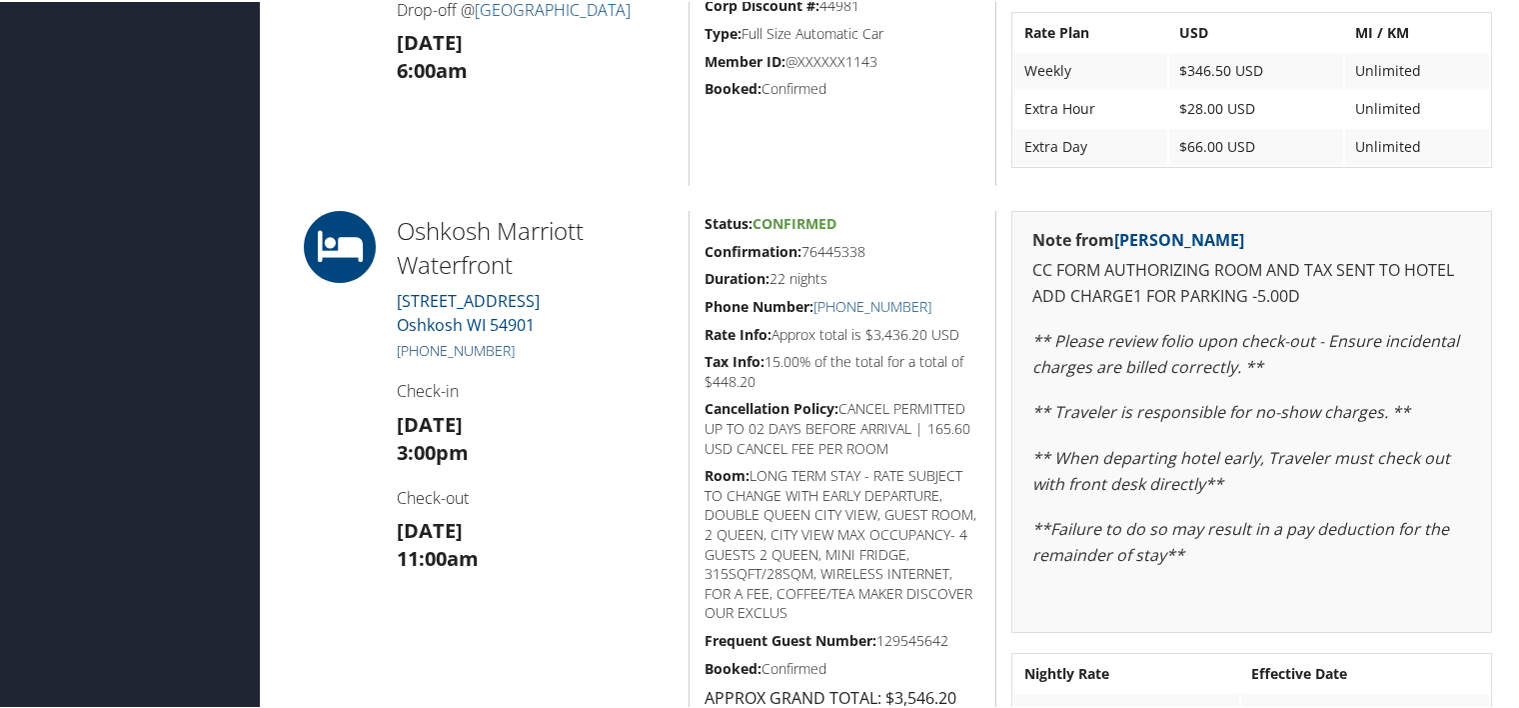
drag, startPoint x: 532, startPoint y: 348, endPoint x: 415, endPoint y: 347, distance: 116.9
click at [415, 347] on h5 "[PHONE_NUMBER]" at bounding box center [535, 349] width 277 height 20
copy link "[PHONE_NUMBER]"
click at [824, 350] on h5 "Tax Info: 15.00% of the total for a total of $448.20" at bounding box center [843, 369] width 276 height 39
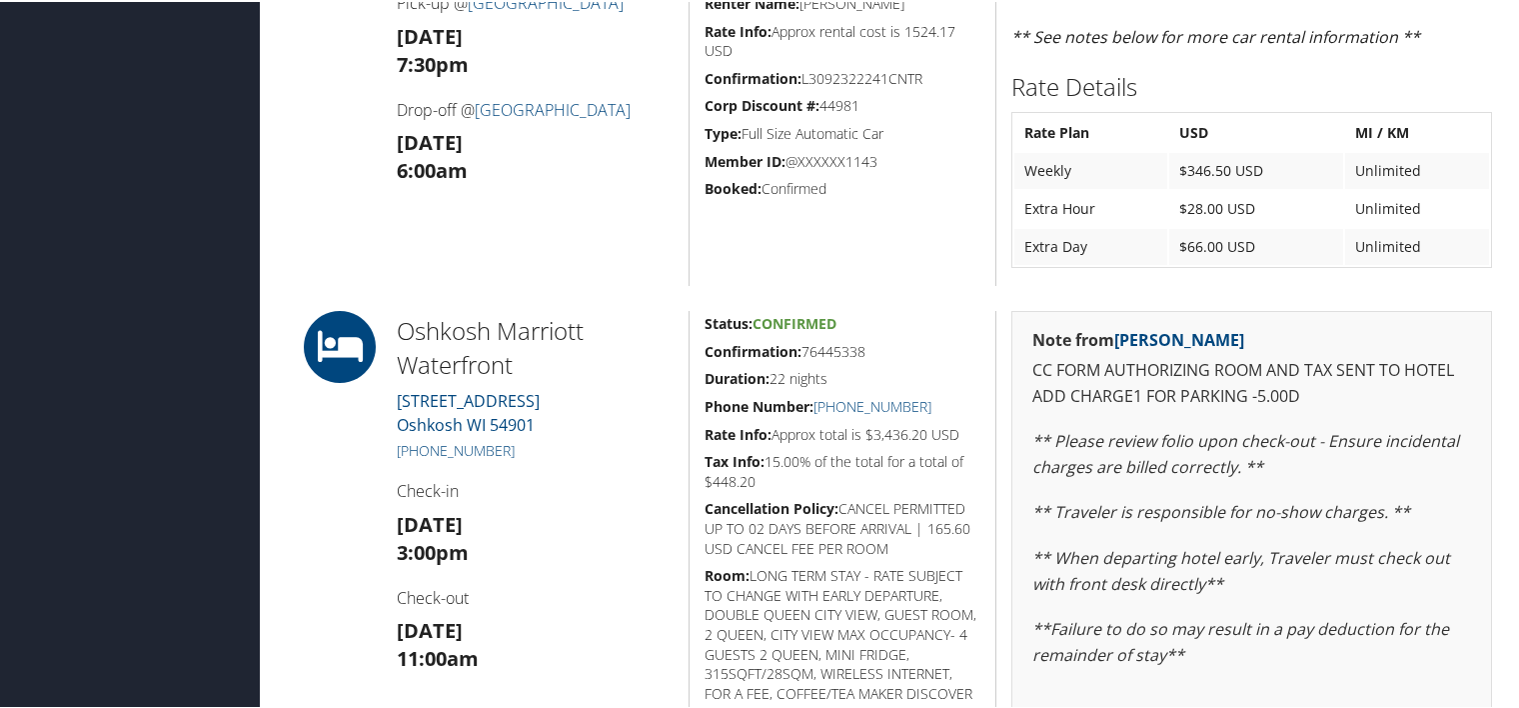
drag, startPoint x: 877, startPoint y: 352, endPoint x: 702, endPoint y: 344, distance: 176.1
click at [705, 344] on h5 "Confirmation: 76445338" at bounding box center [843, 350] width 276 height 20
copy h5 "Confirmation: 76445338"
